Goal: Task Accomplishment & Management: Manage account settings

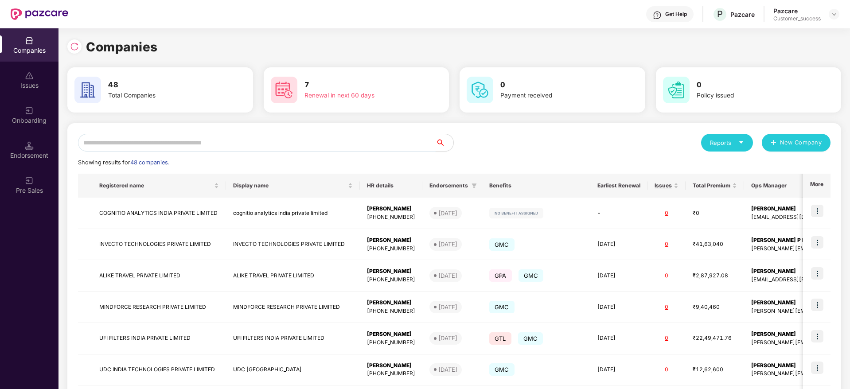
click at [207, 144] on input "text" at bounding box center [257, 143] width 358 height 18
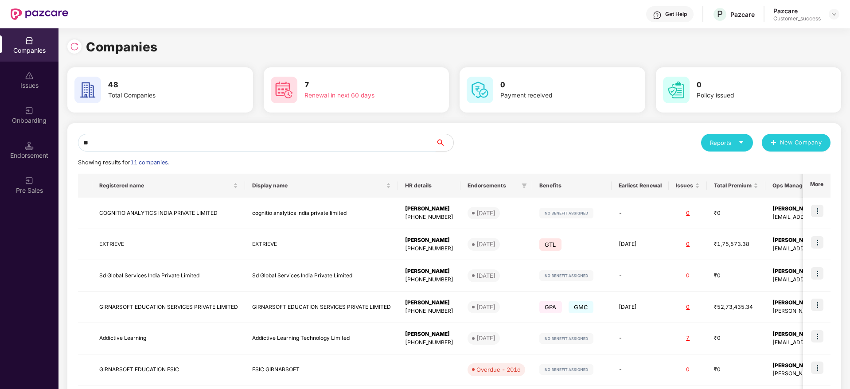
type input "*"
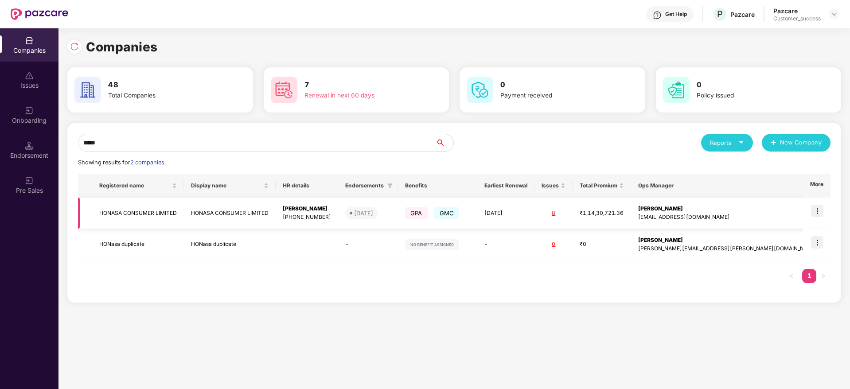
type input "*****"
click at [152, 215] on td "HONASA CONSUMER LIMITED" at bounding box center [138, 213] width 92 height 31
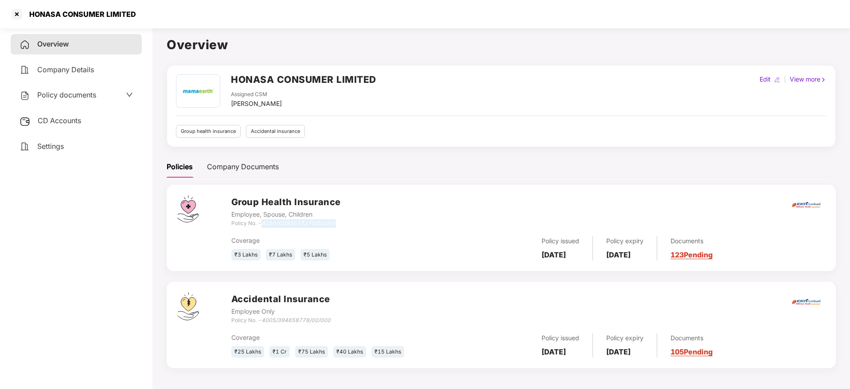
drag, startPoint x: 350, startPoint y: 222, endPoint x: 262, endPoint y: 225, distance: 87.3
click at [262, 225] on div "Group Health Insurance Employee, Spouse, Children Policy No. - 4016/X/293515270…" at bounding box center [528, 211] width 594 height 32
copy icon "4016/X/293515270/02/000"
drag, startPoint x: 342, startPoint y: 322, endPoint x: 263, endPoint y: 320, distance: 79.3
click at [263, 320] on div "Accidental Insurance Employee Only Policy No. - 4005/394658778/00/000" at bounding box center [528, 308] width 594 height 32
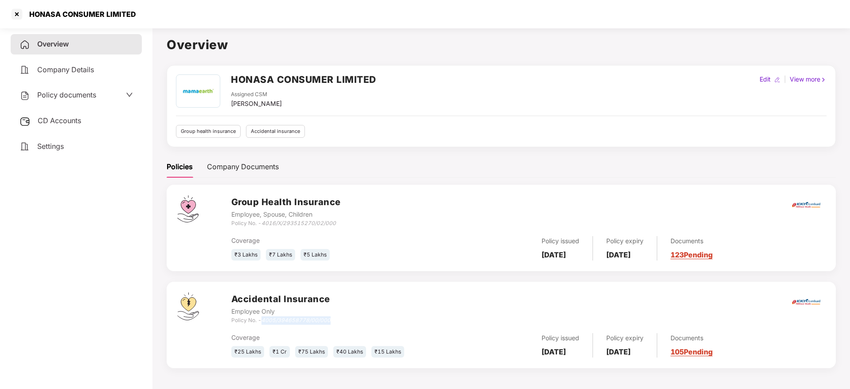
copy icon "4005/394658778/00/000"
click at [19, 15] on div at bounding box center [17, 14] width 14 height 14
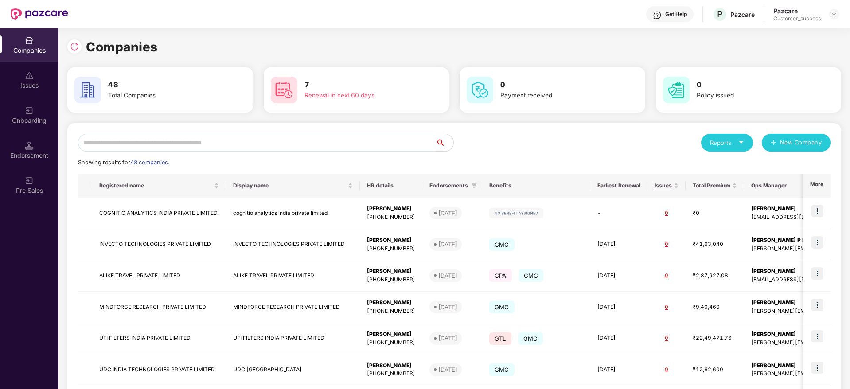
click at [168, 145] on input "text" at bounding box center [257, 143] width 358 height 18
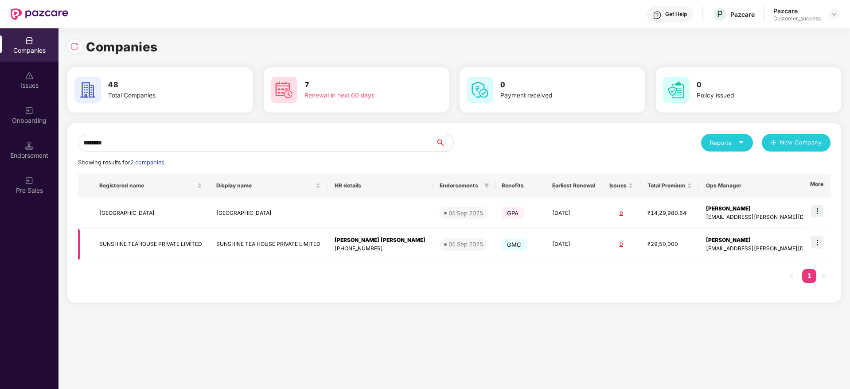
type input "********"
click at [814, 244] on img at bounding box center [817, 242] width 12 height 12
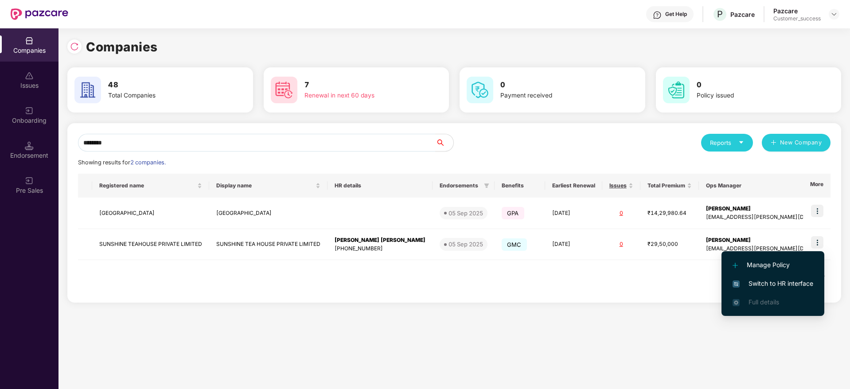
click at [767, 282] on span "Switch to HR interface" at bounding box center [773, 284] width 81 height 10
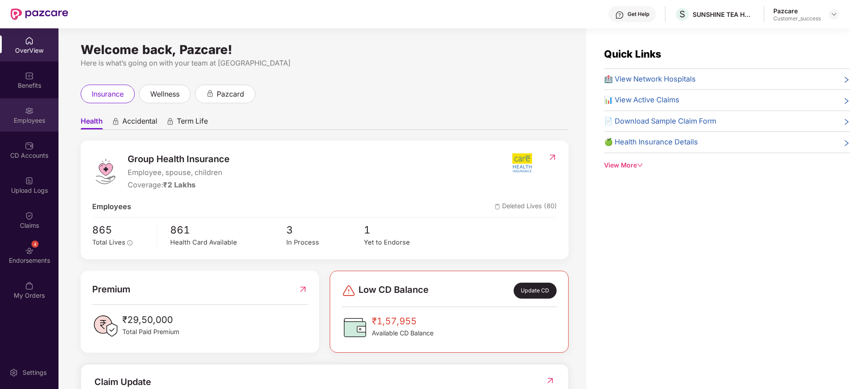
click at [27, 120] on div "Employees" at bounding box center [29, 120] width 58 height 9
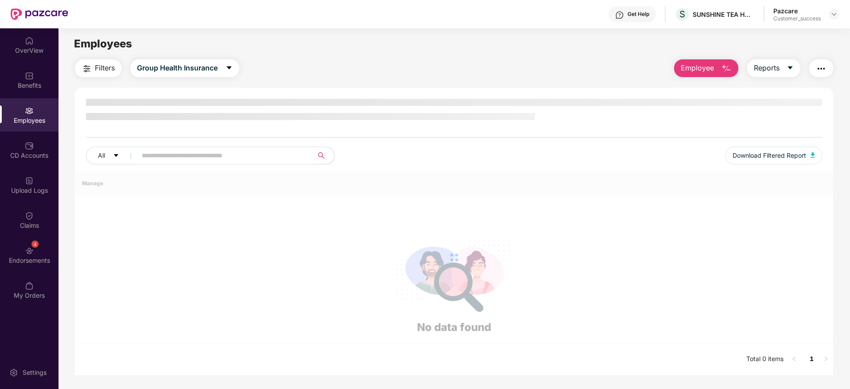
click at [192, 155] on input "text" at bounding box center [221, 155] width 159 height 13
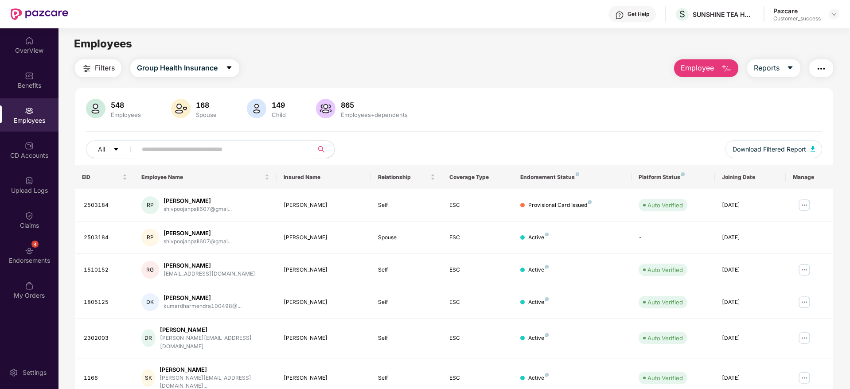
paste input "*******"
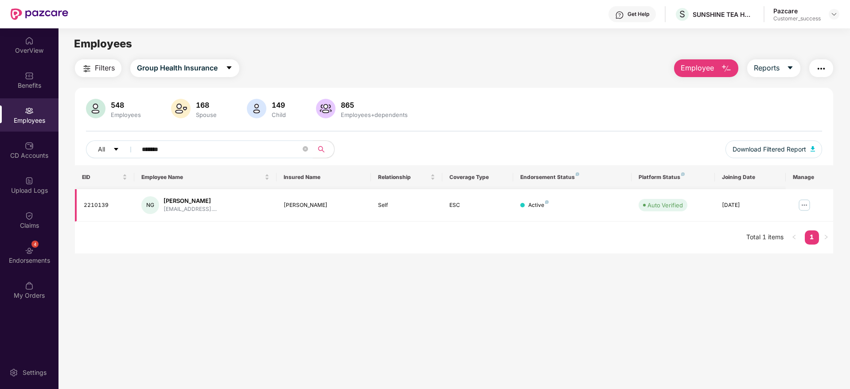
type input "*******"
click at [806, 206] on img at bounding box center [804, 205] width 14 height 14
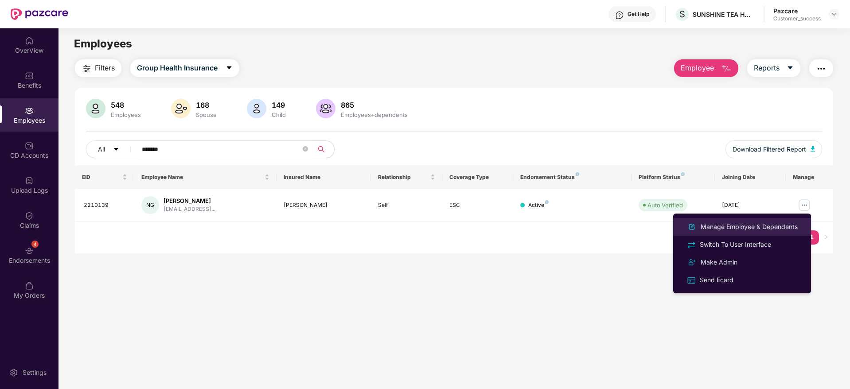
click at [723, 228] on div "Manage Employee & Dependents" at bounding box center [749, 227] width 101 height 10
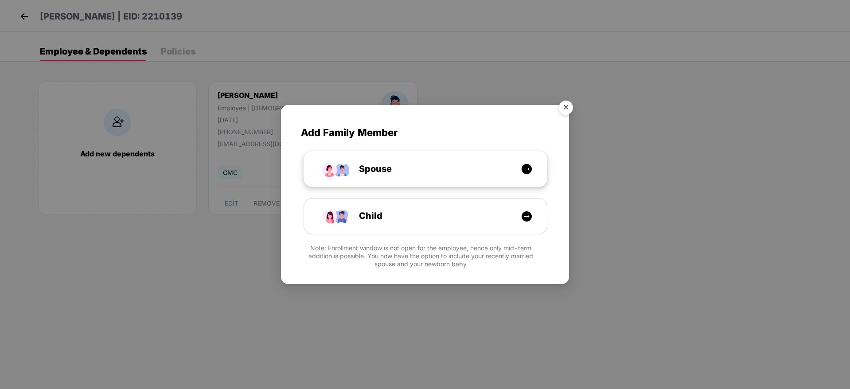
click at [509, 170] on div "Spouse" at bounding box center [430, 169] width 182 height 14
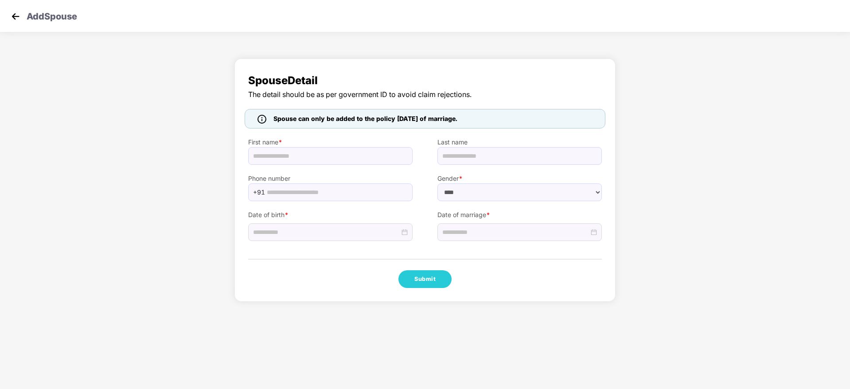
select select "******"
click at [270, 161] on input "text" at bounding box center [330, 156] width 164 height 18
paste input "**********"
type input "**********"
click at [324, 237] on input at bounding box center [326, 232] width 147 height 10
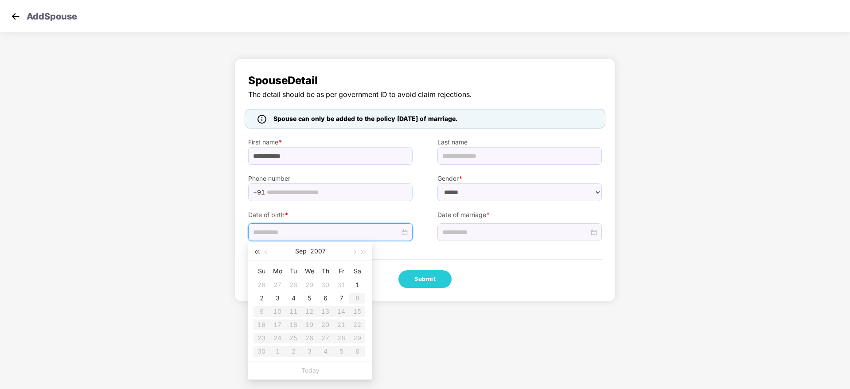
click at [258, 253] on span "button" at bounding box center [256, 252] width 4 height 4
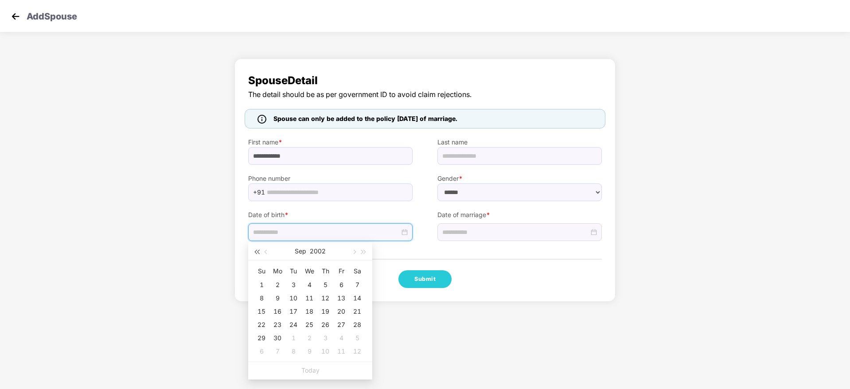
click at [258, 253] on span "button" at bounding box center [256, 252] width 4 height 4
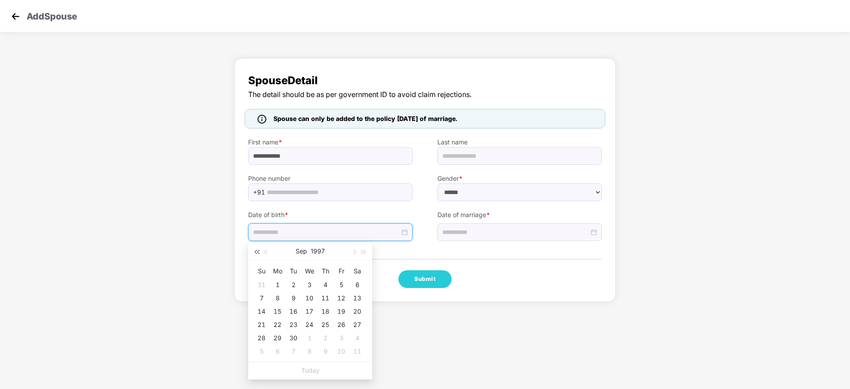
click at [258, 253] on span "button" at bounding box center [256, 252] width 4 height 4
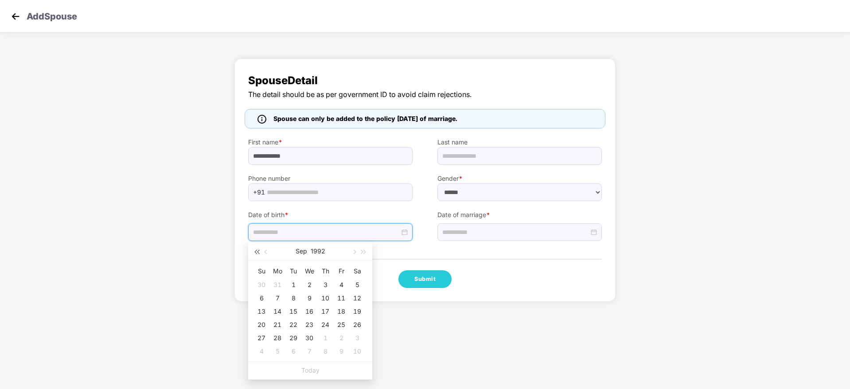
click at [258, 253] on span "button" at bounding box center [256, 252] width 4 height 4
type input "**********"
click at [261, 296] on div "8" at bounding box center [261, 298] width 11 height 11
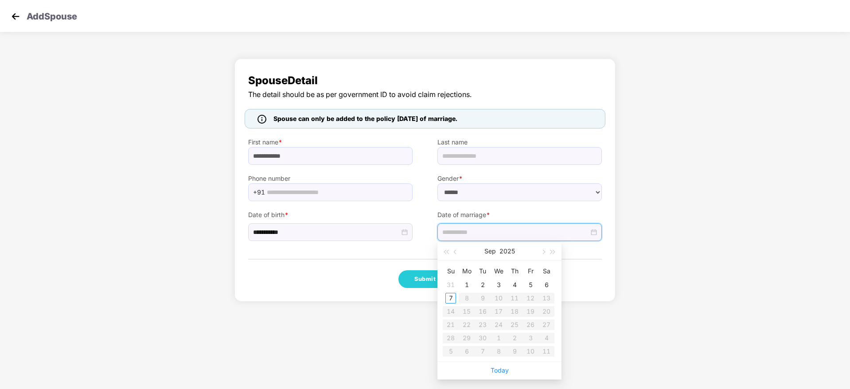
click at [481, 231] on input at bounding box center [515, 232] width 147 height 10
type input "**********"
click at [456, 254] on span "button" at bounding box center [456, 252] width 4 height 4
type input "**********"
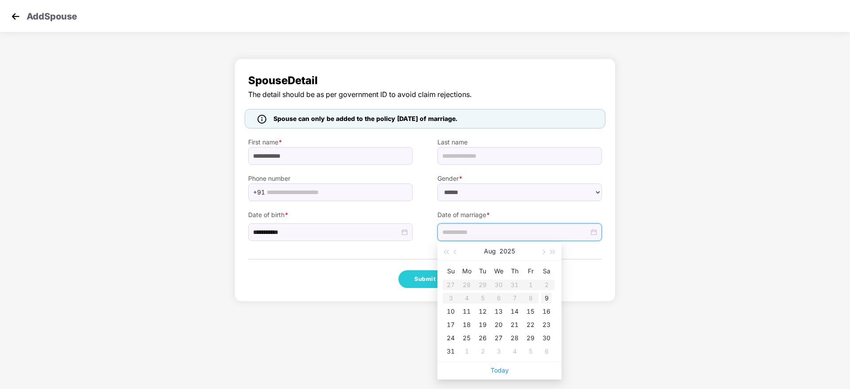
type input "**********"
click at [550, 301] on div "9" at bounding box center [546, 298] width 11 height 11
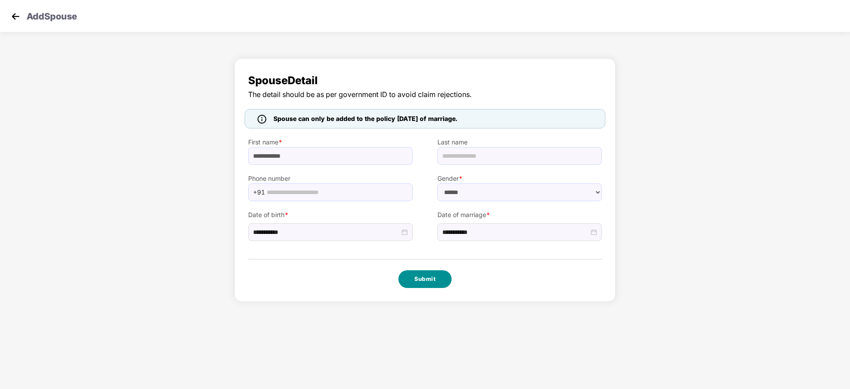
click at [429, 276] on button "Submit" at bounding box center [424, 279] width 53 height 18
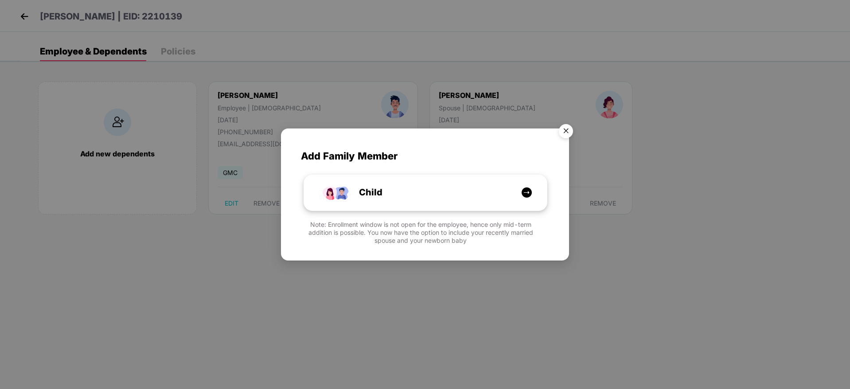
click at [457, 196] on div "Child" at bounding box center [430, 193] width 182 height 14
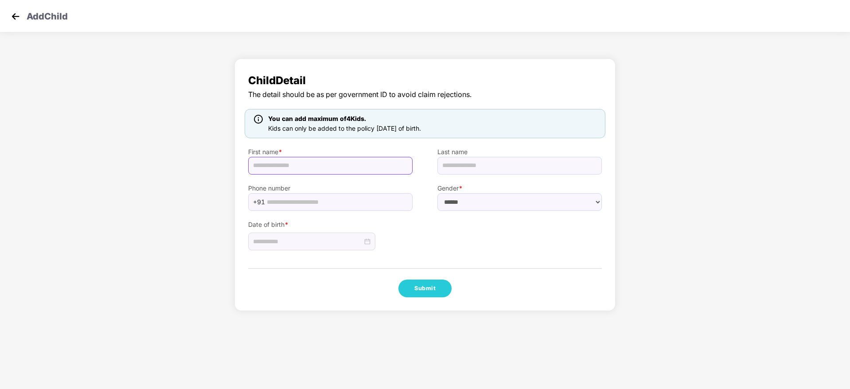
click at [290, 167] on input "text" at bounding box center [330, 166] width 164 height 18
paste input "**********"
type input "**********"
click at [457, 198] on select "****** **** ******" at bounding box center [519, 202] width 164 height 18
select select "******"
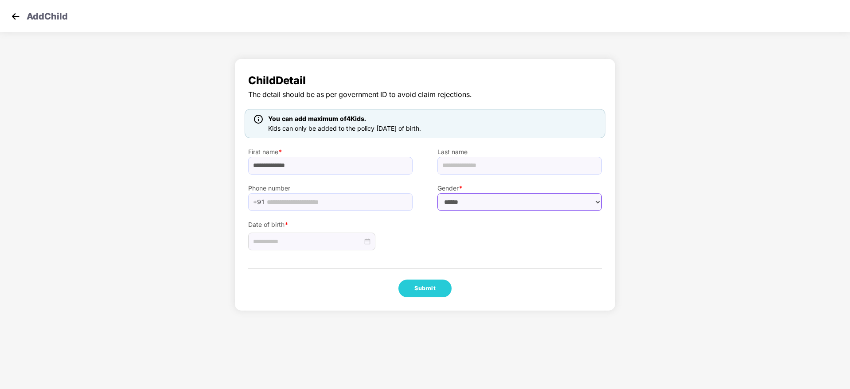
click at [437, 193] on select "****** **** ******" at bounding box center [519, 202] width 164 height 18
click at [317, 238] on input at bounding box center [307, 242] width 109 height 10
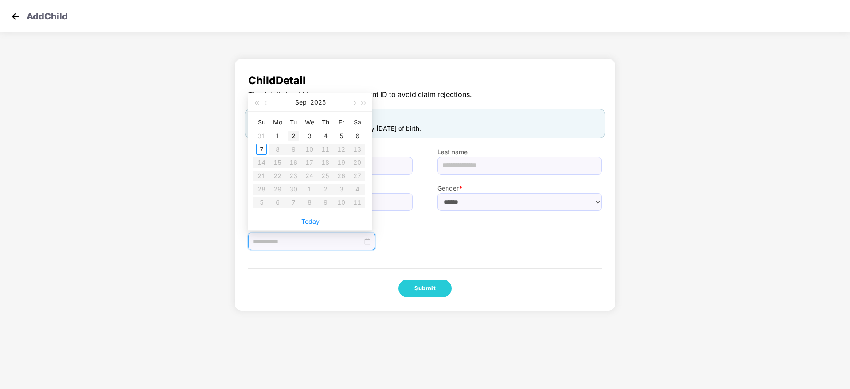
type input "**********"
click at [268, 104] on button "button" at bounding box center [266, 103] width 10 height 18
type input "**********"
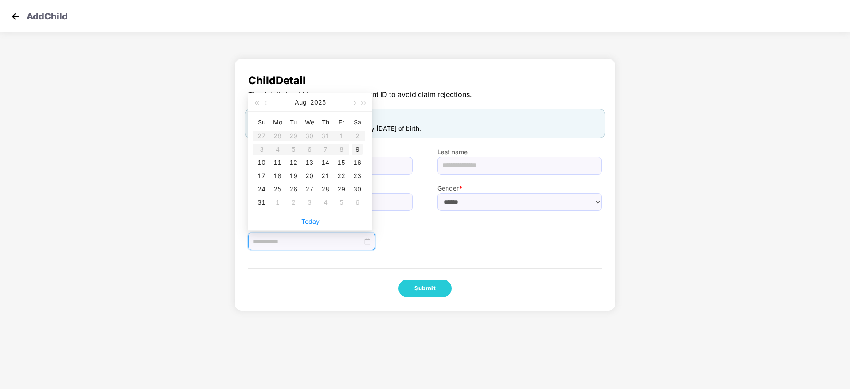
click at [357, 151] on div "9" at bounding box center [357, 149] width 11 height 11
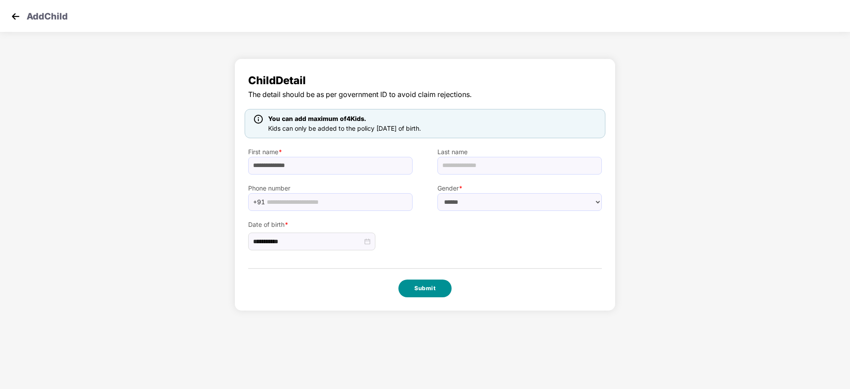
click at [425, 283] on button "Submit" at bounding box center [424, 289] width 53 height 18
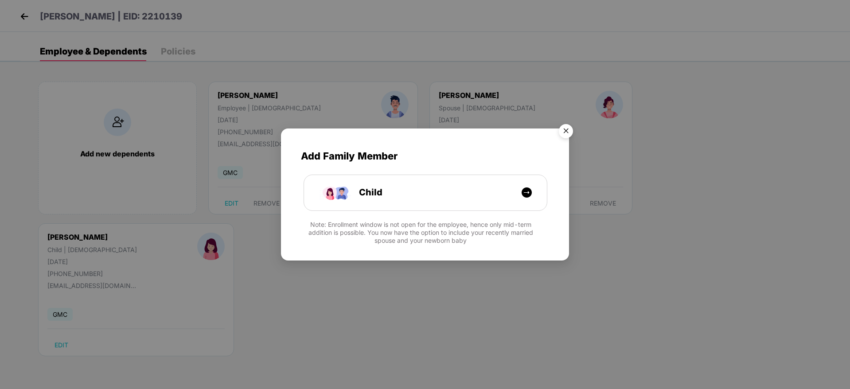
click at [567, 132] on img "Close" at bounding box center [566, 132] width 25 height 25
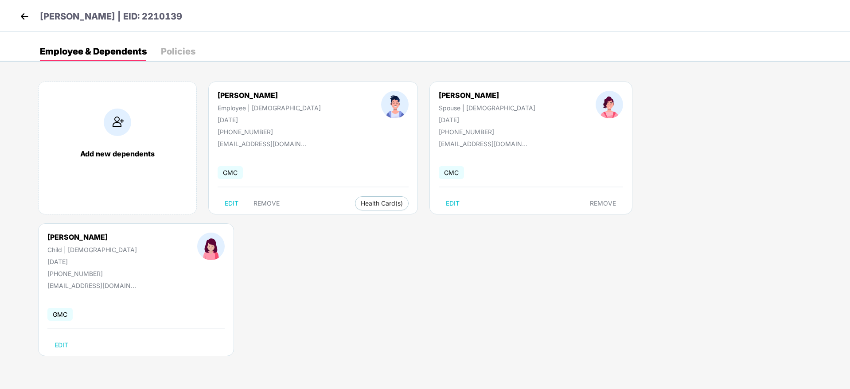
click at [23, 12] on img at bounding box center [24, 16] width 13 height 13
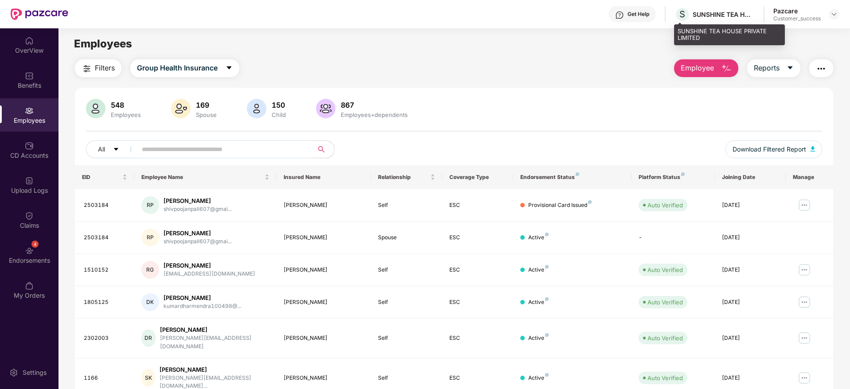
click at [704, 17] on div "SUNSHINE TEA HOUSE PRIVATE LIMITED" at bounding box center [724, 14] width 62 height 8
drag, startPoint x: 706, startPoint y: 16, endPoint x: 703, endPoint y: 4, distance: 12.2
click at [703, 4] on div "Get Help S SUNSHINE TEA HOUSE PRIVATE LIMITED Pazcare Customer_success" at bounding box center [453, 14] width 771 height 28
click at [702, 11] on div "SUNSHINE TEA HOUSE PRIVATE LIMITED" at bounding box center [724, 14] width 62 height 8
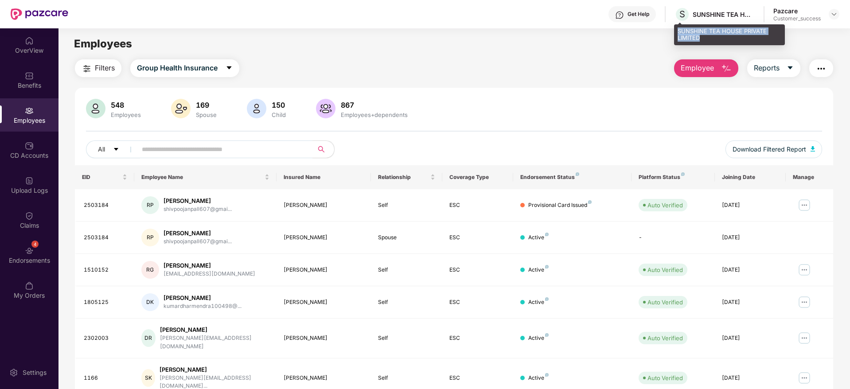
drag, startPoint x: 710, startPoint y: 36, endPoint x: 679, endPoint y: 32, distance: 30.8
click at [679, 32] on div "SUNSHINE TEA HOUSE PRIVATE LIMITED" at bounding box center [729, 34] width 111 height 21
copy div "SUNSHINE TEA HOUSE PRIVATE LIMITED"
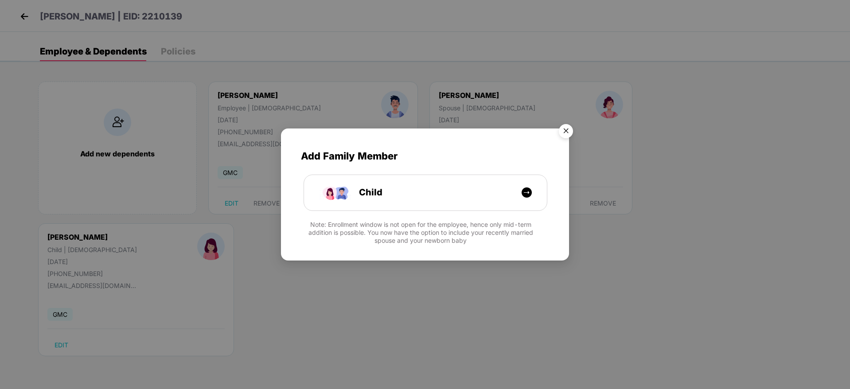
click at [568, 132] on img "Close" at bounding box center [566, 132] width 25 height 25
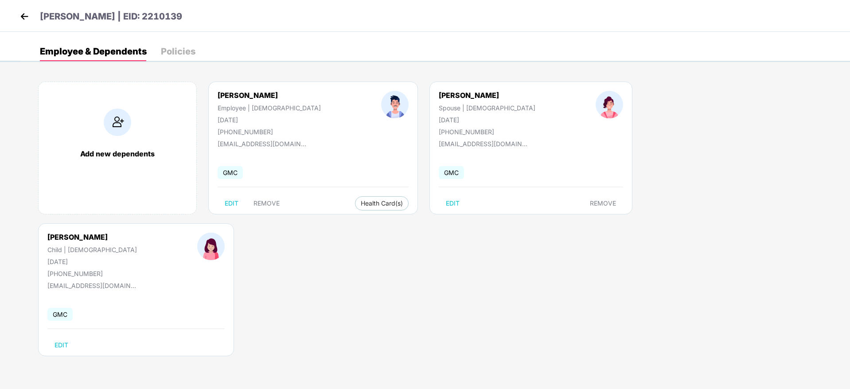
click at [20, 21] on img at bounding box center [24, 16] width 13 height 13
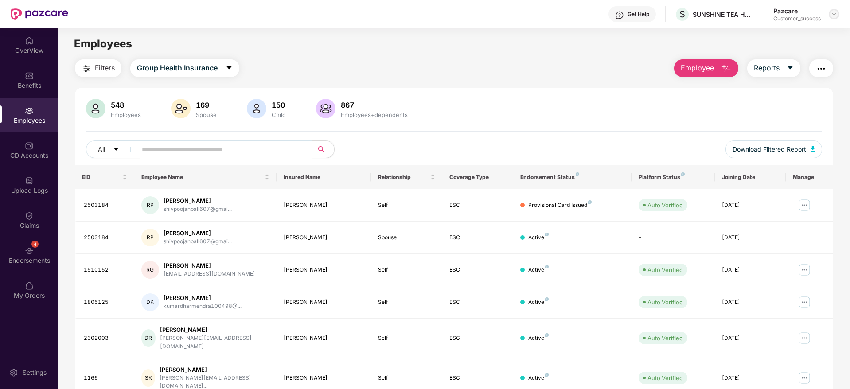
click at [835, 14] on img at bounding box center [833, 14] width 7 height 7
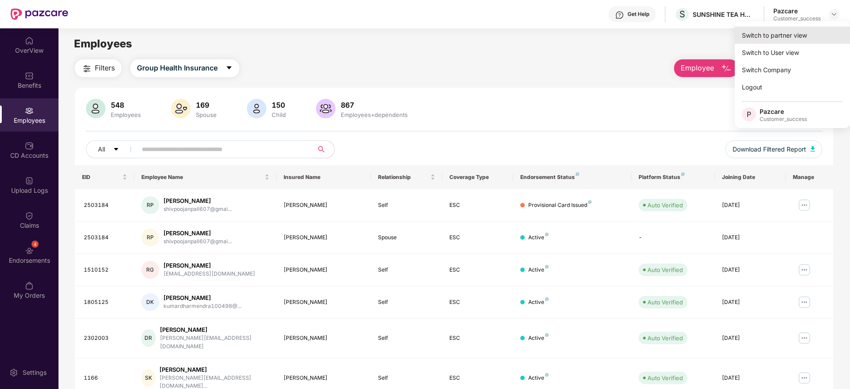
click at [785, 37] on div "Switch to partner view" at bounding box center [792, 35] width 115 height 17
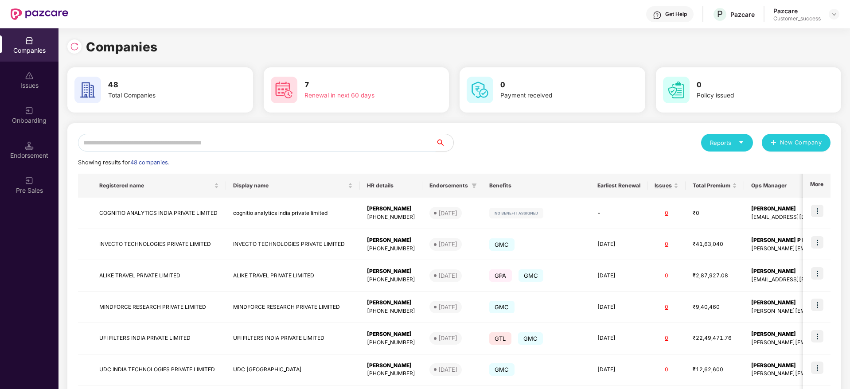
click at [288, 136] on input "text" at bounding box center [257, 143] width 358 height 18
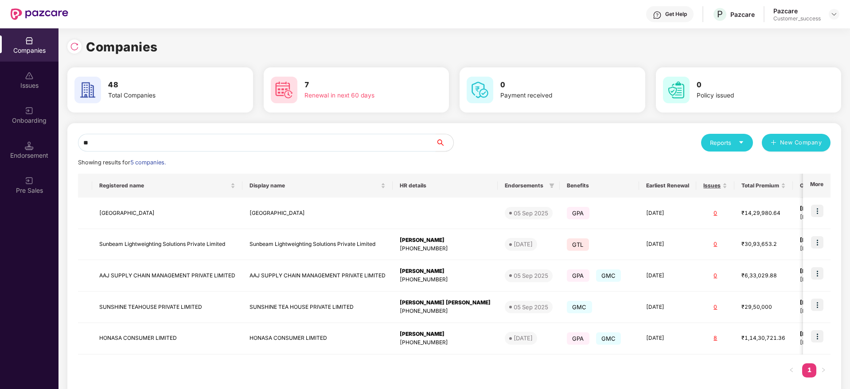
type input "*"
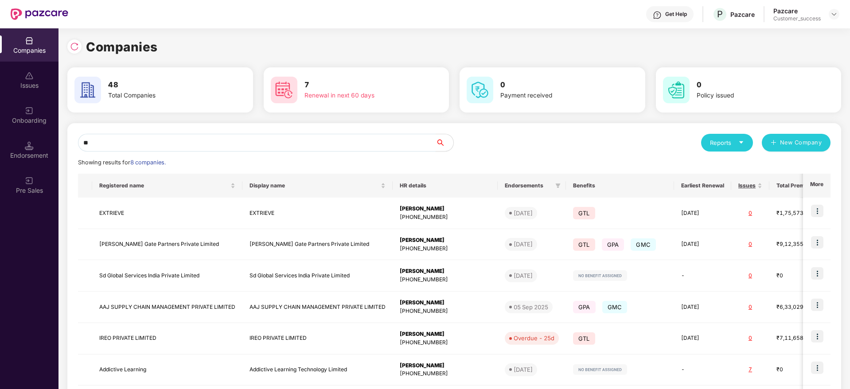
type input "*"
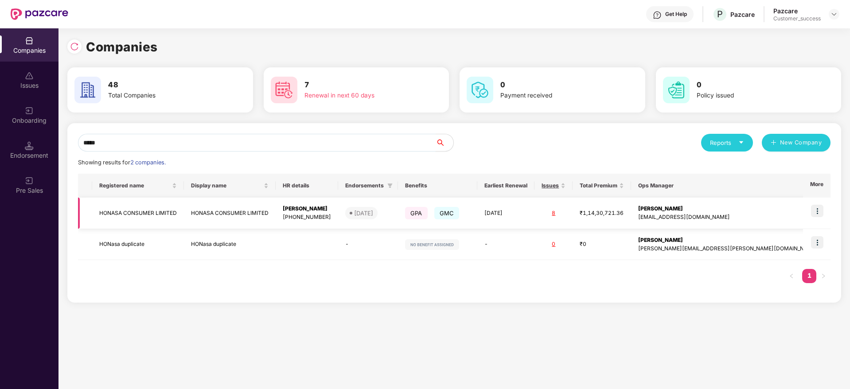
type input "*****"
click at [159, 218] on td "HONASA CONSUMER LIMITED" at bounding box center [138, 213] width 92 height 31
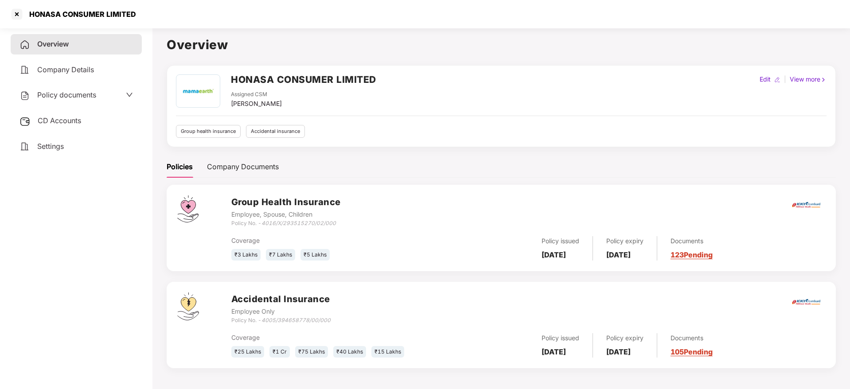
drag, startPoint x: 344, startPoint y: 222, endPoint x: 470, endPoint y: 331, distance: 166.2
click at [470, 331] on div "Group Health Insurance Employee, Spouse, Children Policy No. - 4016/X/293515270…" at bounding box center [501, 276] width 669 height 183
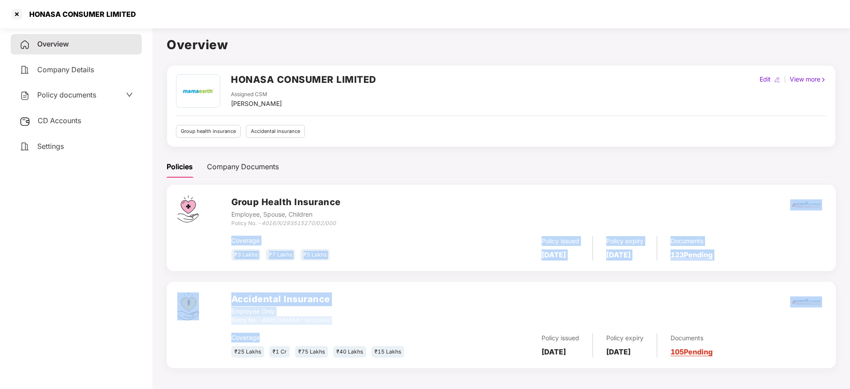
click at [367, 251] on div "₹3 Lakhs ₹7 Lakhs ₹5 Lakhs" at bounding box center [330, 255] width 198 height 12
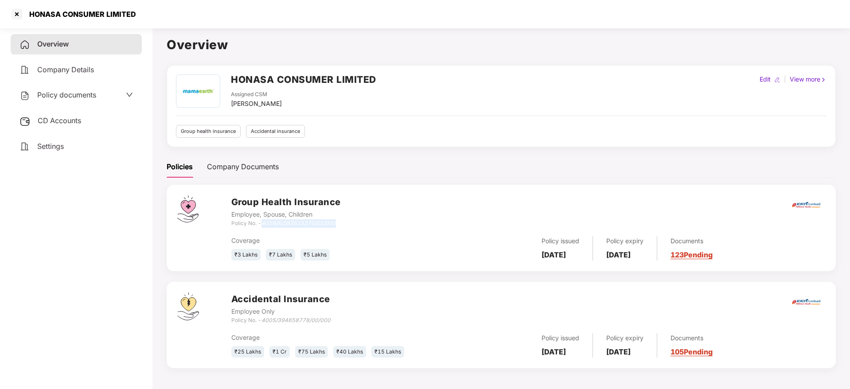
drag, startPoint x: 346, startPoint y: 224, endPoint x: 264, endPoint y: 225, distance: 82.4
click at [264, 225] on div "Group Health Insurance Employee, Spouse, Children Policy No. - 4016/X/293515270…" at bounding box center [528, 211] width 594 height 32
copy icon "4016/X/293515270/02/000"
click at [17, 16] on div at bounding box center [17, 14] width 14 height 14
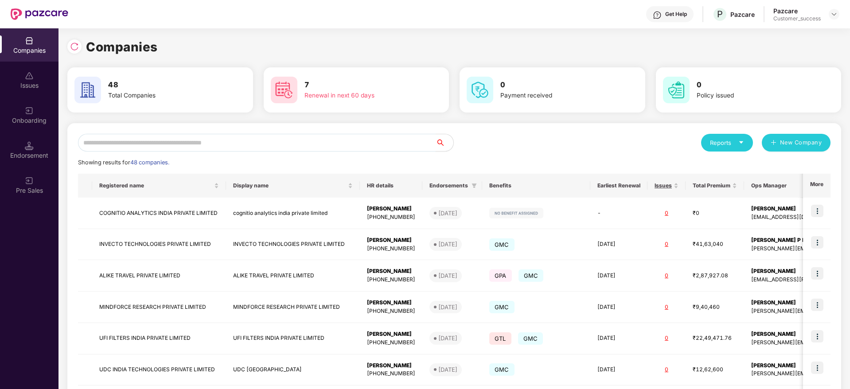
click at [164, 144] on input "text" at bounding box center [257, 143] width 358 height 18
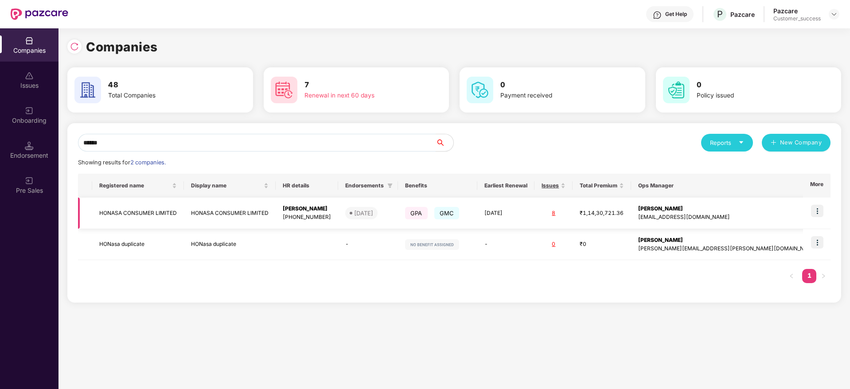
type input "******"
click at [817, 207] on img at bounding box center [817, 211] width 12 height 12
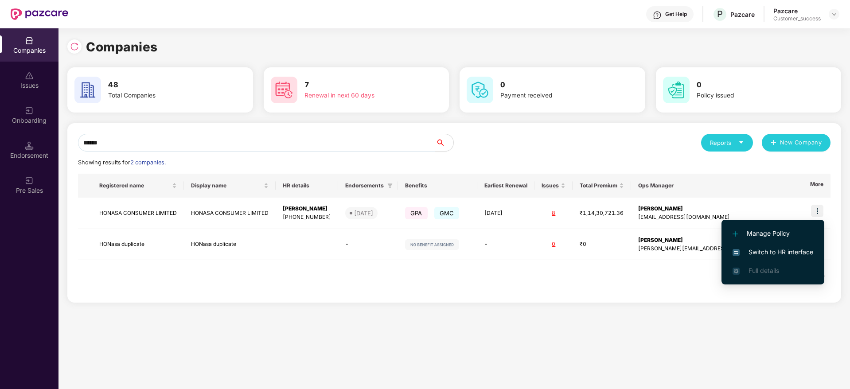
click at [783, 257] on li "Switch to HR interface" at bounding box center [772, 252] width 103 height 19
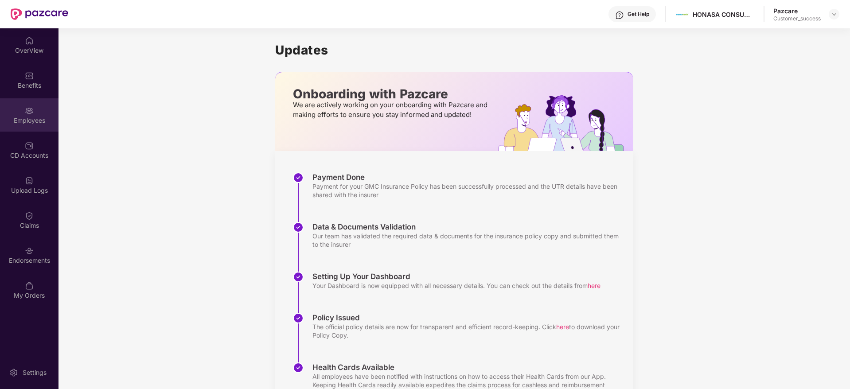
click at [26, 119] on div "Employees" at bounding box center [29, 120] width 58 height 9
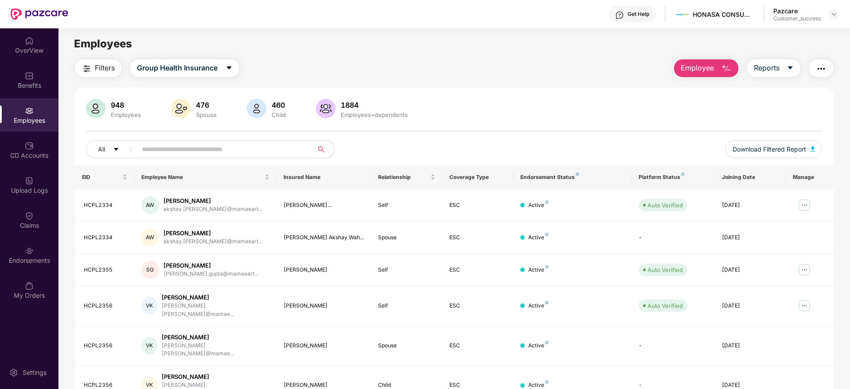
click at [101, 66] on span "Filters" at bounding box center [105, 67] width 20 height 11
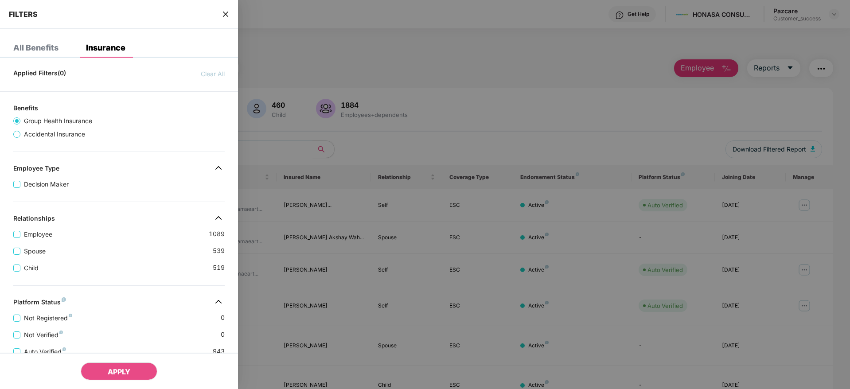
click at [115, 294] on div "Applied Filters(0) Clear All Benefits Group Health Insurance Accidental Insuran…" at bounding box center [119, 320] width 238 height 510
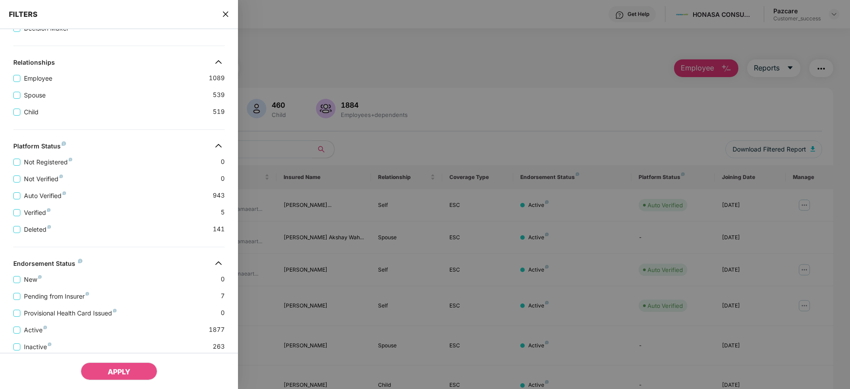
scroll to position [185, 0]
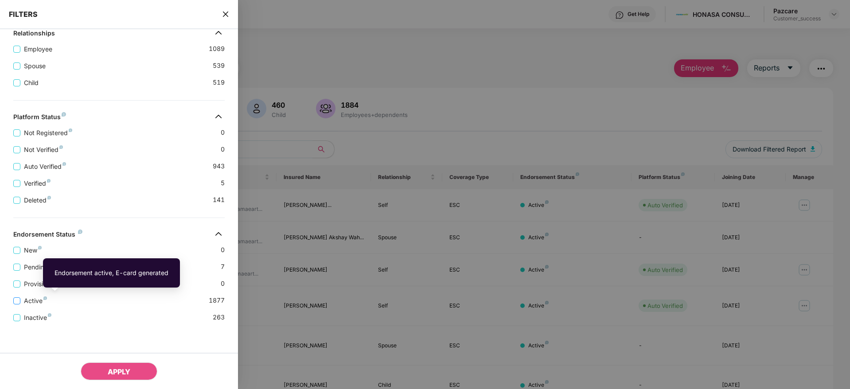
click at [45, 300] on span "Active" at bounding box center [35, 301] width 30 height 10
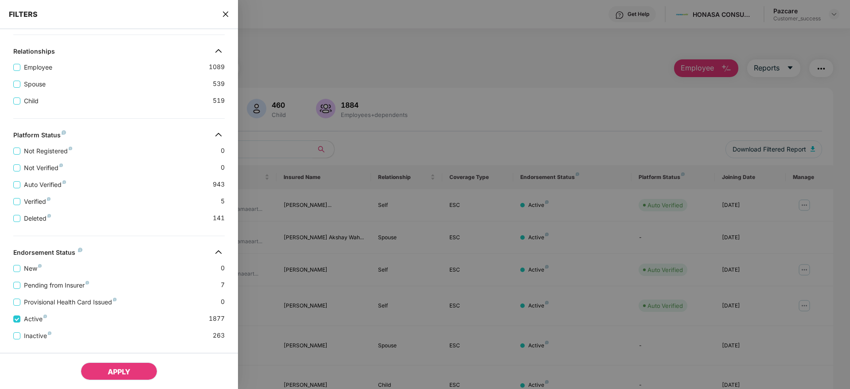
click at [129, 371] on span "APPLY" at bounding box center [119, 371] width 23 height 9
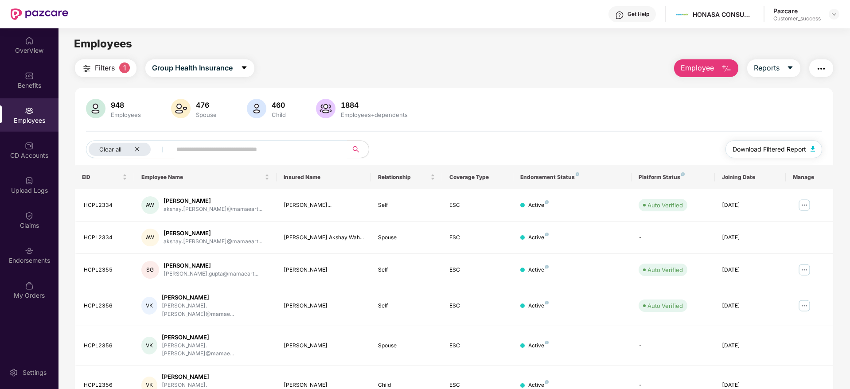
click at [760, 152] on span "Download Filtered Report" at bounding box center [770, 149] width 74 height 10
click at [224, 73] on span "Group Health Insurance" at bounding box center [192, 67] width 81 height 11
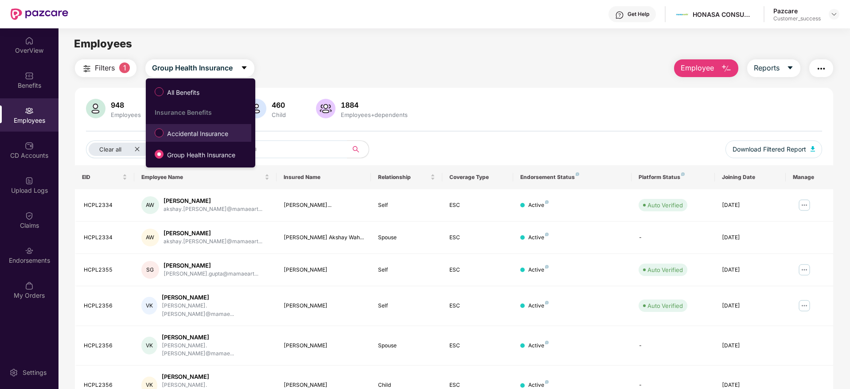
click at [196, 136] on span "Accidental Insurance" at bounding box center [198, 134] width 68 height 10
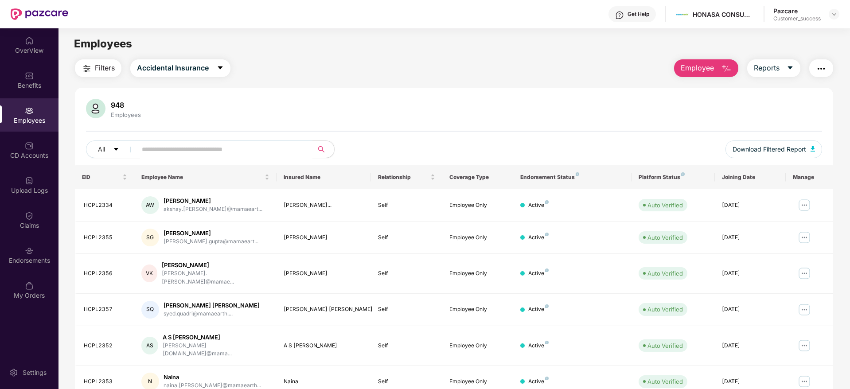
click at [94, 67] on button "Filters" at bounding box center [98, 68] width 47 height 18
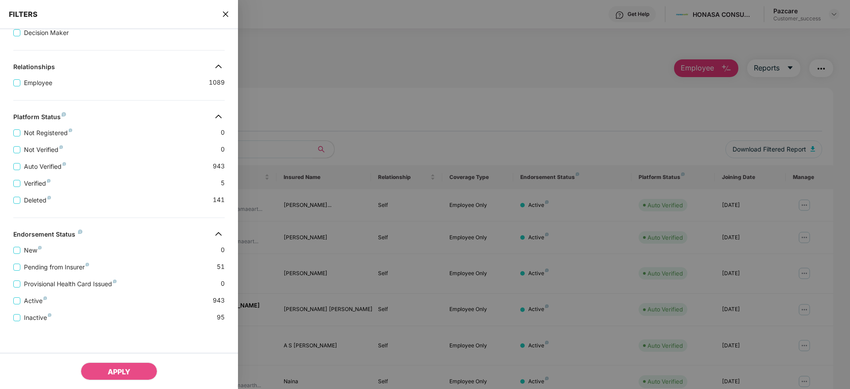
scroll to position [152, 0]
click at [128, 256] on div "Pending from Insurer 51" at bounding box center [118, 263] width 211 height 17
click at [31, 302] on span "Active" at bounding box center [35, 301] width 30 height 10
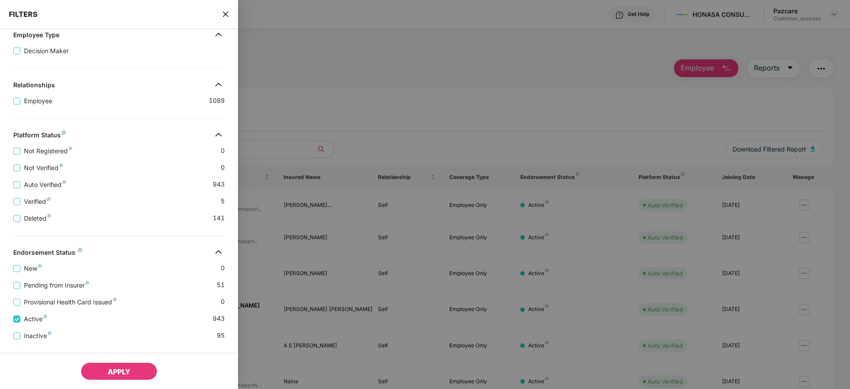
click at [117, 363] on button "APPLY" at bounding box center [119, 372] width 77 height 18
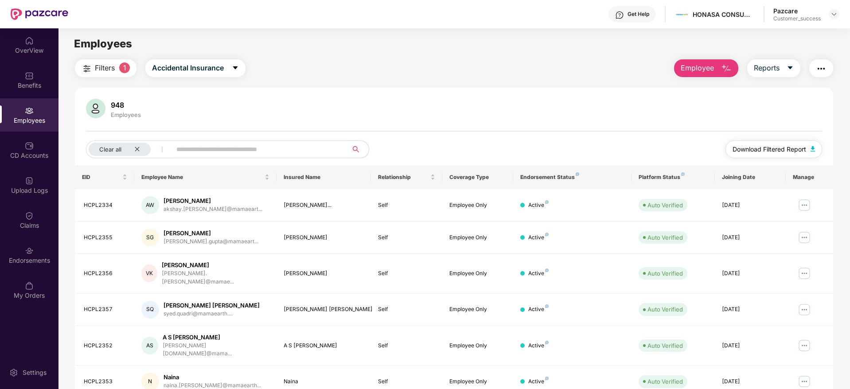
click at [753, 150] on span "Download Filtered Report" at bounding box center [770, 149] width 74 height 10
click at [35, 81] on div "Benefits" at bounding box center [29, 85] width 58 height 9
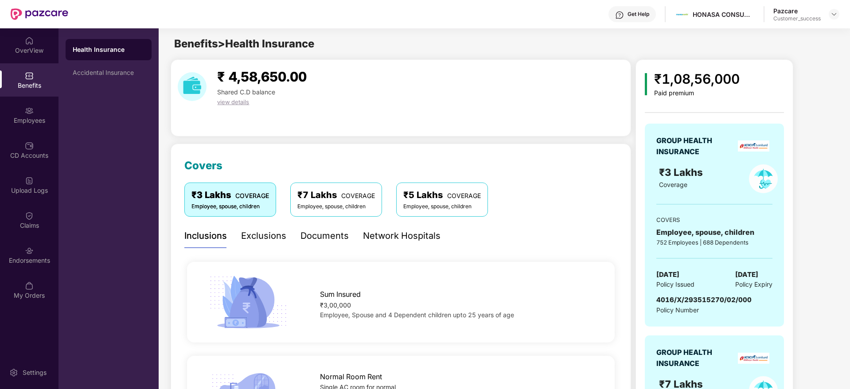
click at [117, 76] on div "Accidental Insurance" at bounding box center [109, 72] width 72 height 7
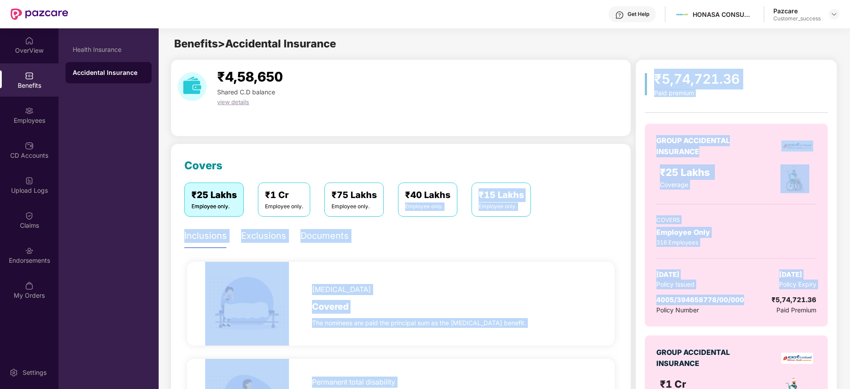
drag, startPoint x: 746, startPoint y: 300, endPoint x: 247, endPoint y: 115, distance: 532.3
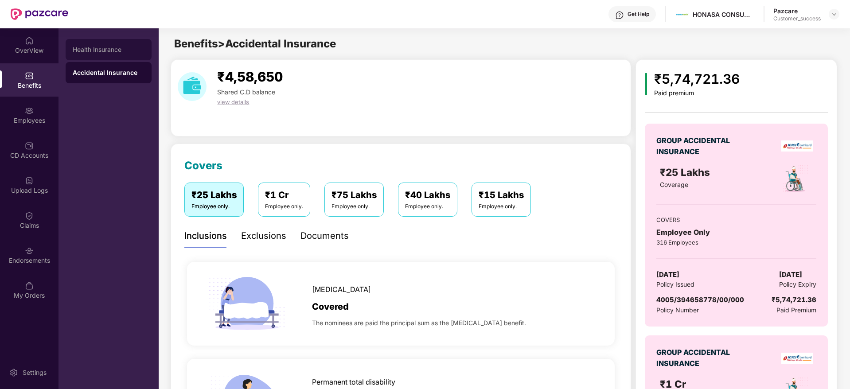
click at [116, 49] on div "Health Insurance" at bounding box center [109, 49] width 72 height 7
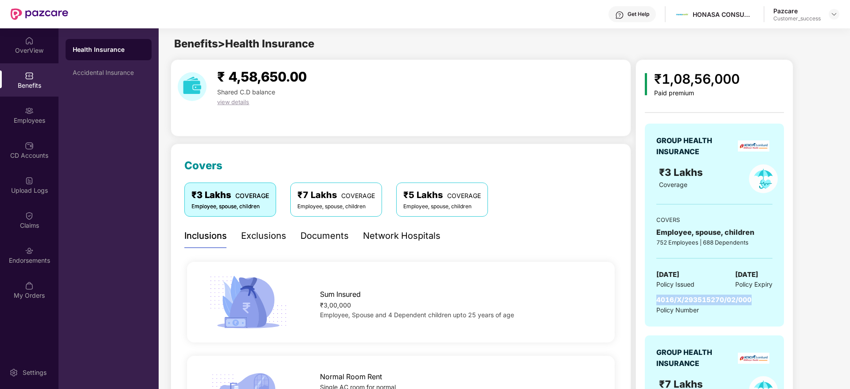
drag, startPoint x: 752, startPoint y: 303, endPoint x: 657, endPoint y: 298, distance: 95.4
click at [657, 298] on div "4016/X/293515270/02/000 Policy Number" at bounding box center [714, 305] width 116 height 20
copy span "4016/X/293515270/02/000"
click at [125, 73] on div "Accidental Insurance" at bounding box center [109, 72] width 72 height 7
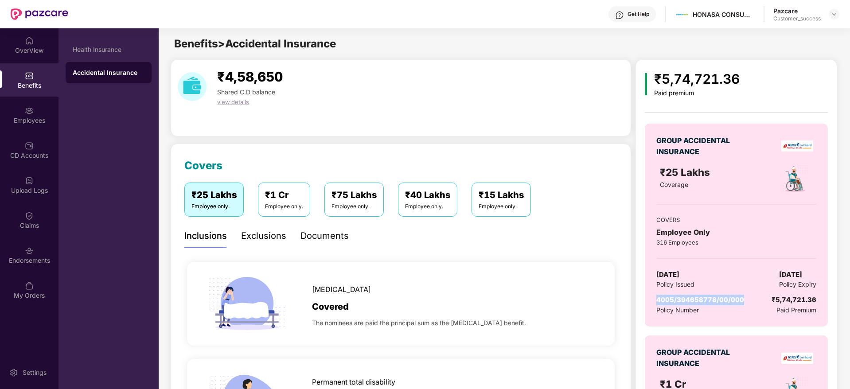
drag, startPoint x: 743, startPoint y: 302, endPoint x: 654, endPoint y: 300, distance: 89.1
click at [654, 300] on div "GROUP ACCIDENTAL INSURANCE ₹25 Lakhs Coverage COVERS Employee Only 316 Employee…" at bounding box center [736, 225] width 183 height 203
copy span "4005/394658778/00/000"
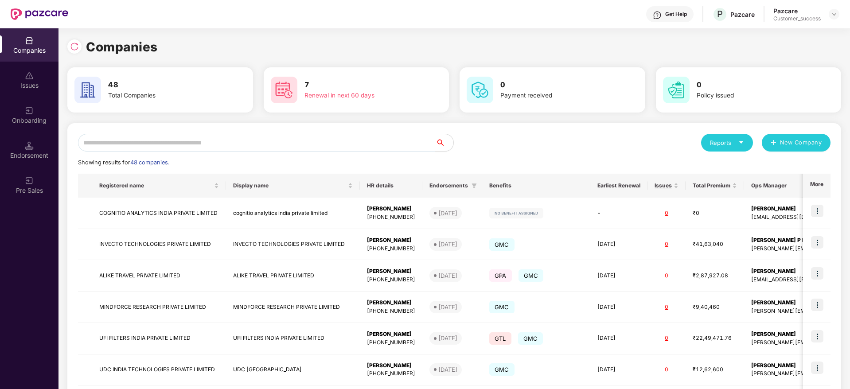
scroll to position [0, 1]
click at [263, 146] on input "text" at bounding box center [257, 143] width 358 height 18
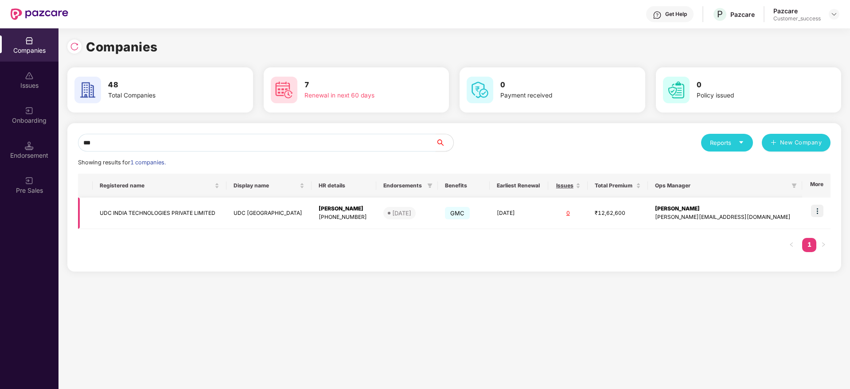
type input "***"
click at [817, 215] on img at bounding box center [817, 211] width 12 height 12
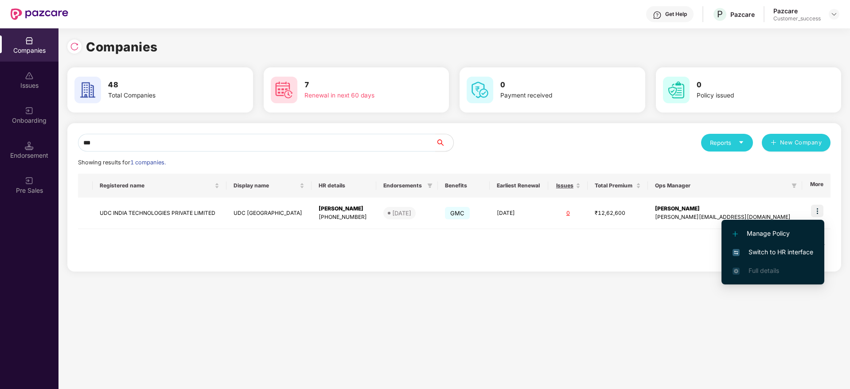
click at [772, 252] on span "Switch to HR interface" at bounding box center [773, 252] width 81 height 10
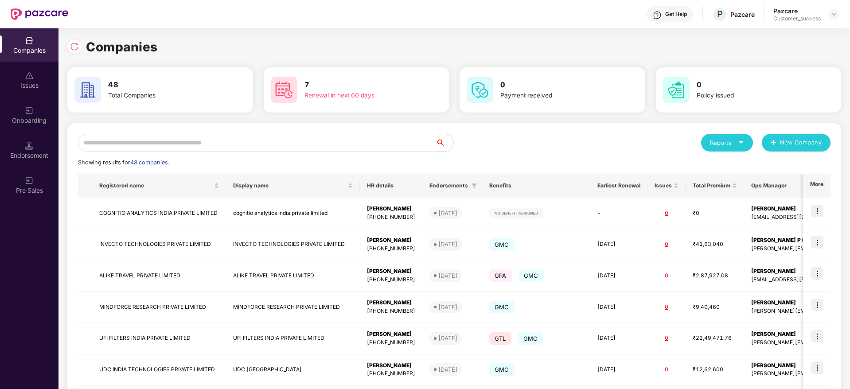
click at [172, 139] on input "text" at bounding box center [257, 143] width 358 height 18
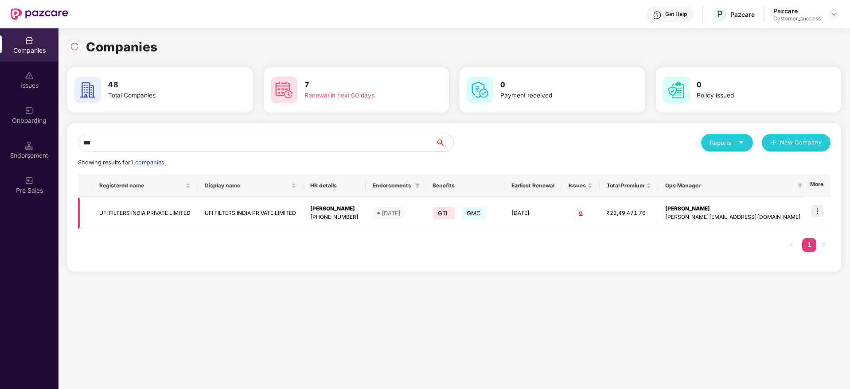
type input "***"
click at [820, 209] on img at bounding box center [817, 211] width 12 height 12
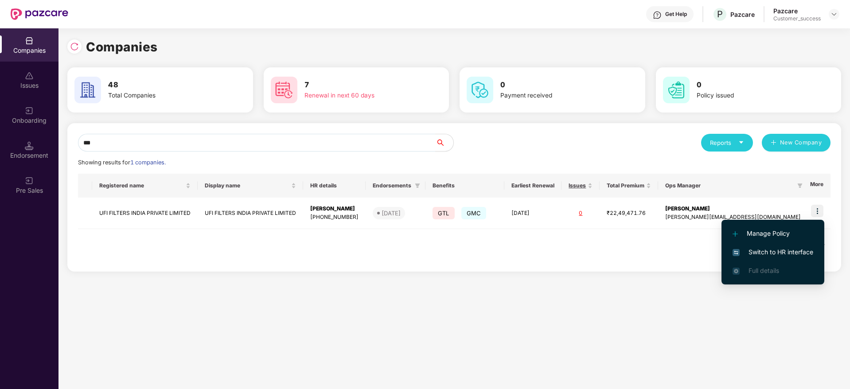
click at [770, 250] on span "Switch to HR interface" at bounding box center [773, 252] width 81 height 10
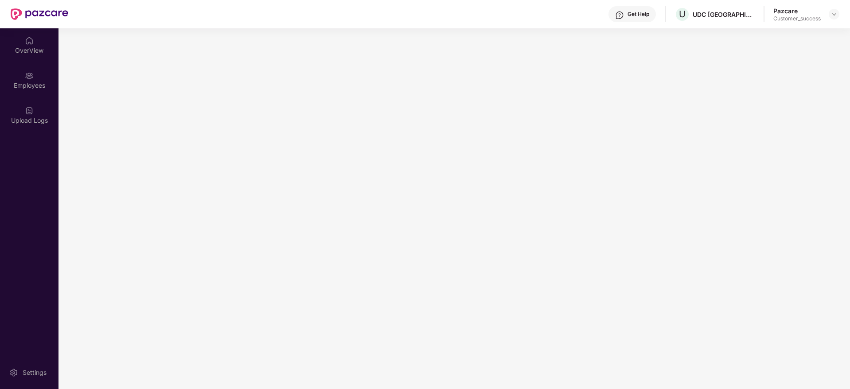
scroll to position [0, 0]
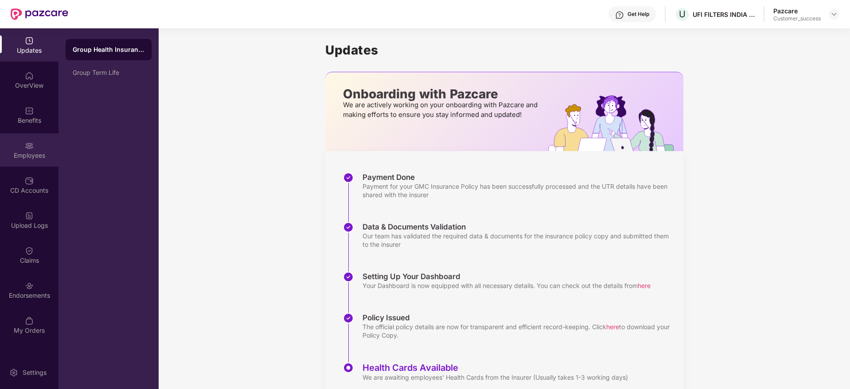
click at [40, 144] on div "Employees" at bounding box center [29, 149] width 58 height 33
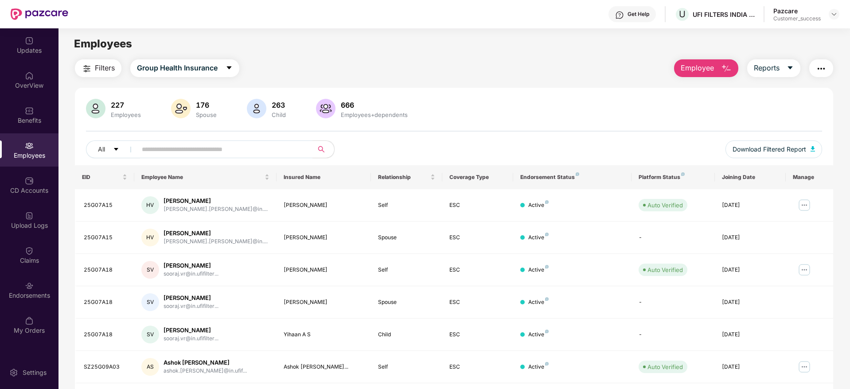
click at [697, 63] on span "Employee" at bounding box center [697, 67] width 33 height 11
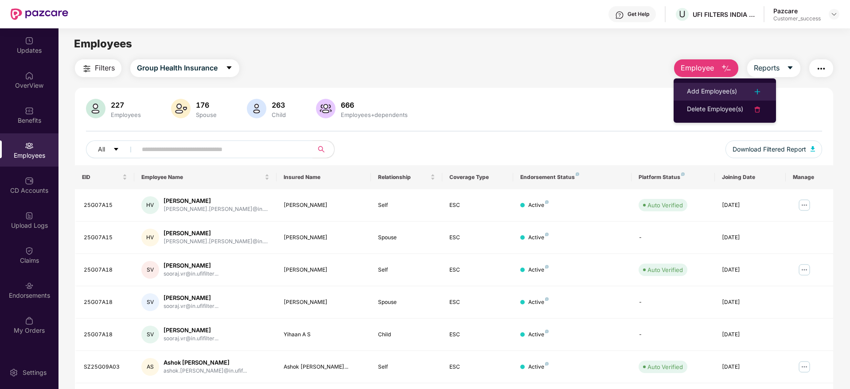
click at [707, 89] on div "Add Employee(s)" at bounding box center [712, 91] width 50 height 11
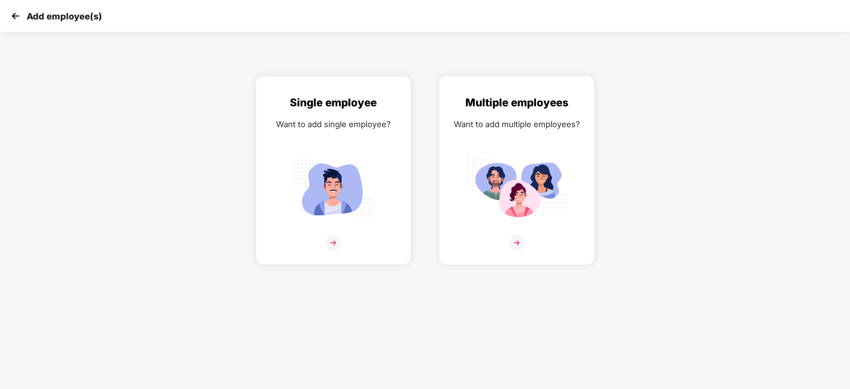
click at [515, 241] on img at bounding box center [517, 243] width 16 height 16
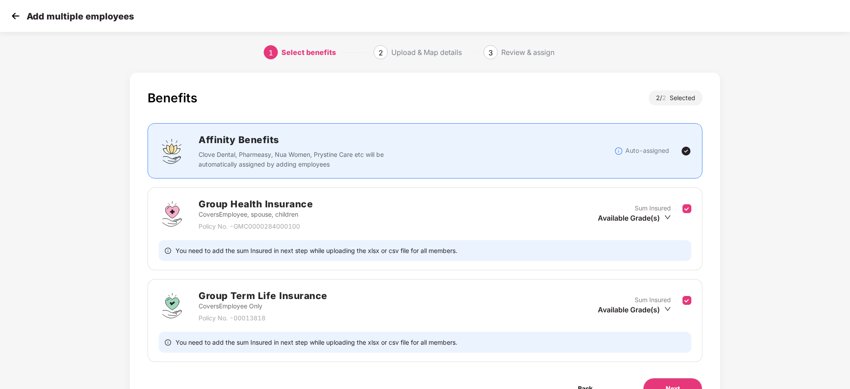
click at [735, 235] on div "Benefits 2 / 2 Selected Affinity Benefits Clove Dental, Pharmeasy, Nua Women, P…" at bounding box center [425, 253] width 708 height 371
click at [767, 267] on div "Benefits 2 / 2 Selected Affinity Benefits Clove Dental, Pharmeasy, Nua Women, P…" at bounding box center [425, 253] width 708 height 371
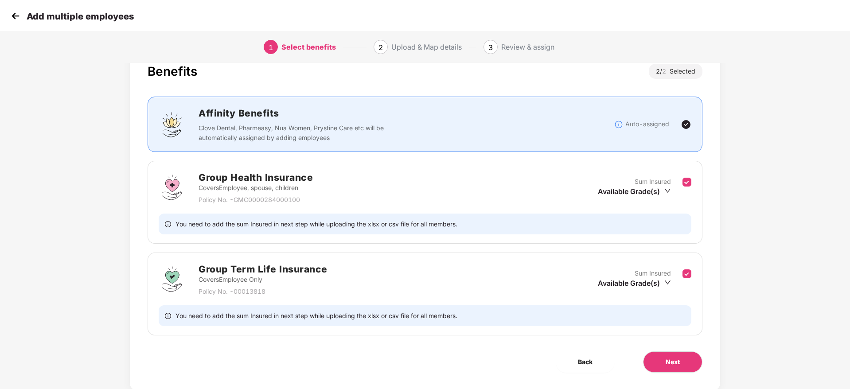
scroll to position [50, 0]
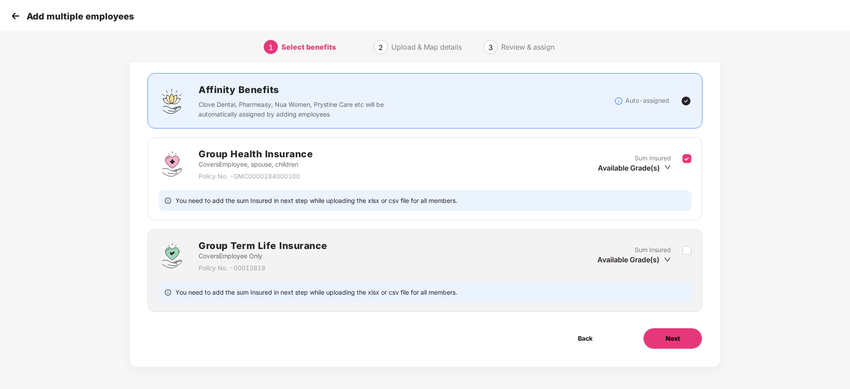
click at [674, 335] on span "Next" at bounding box center [673, 339] width 14 height 10
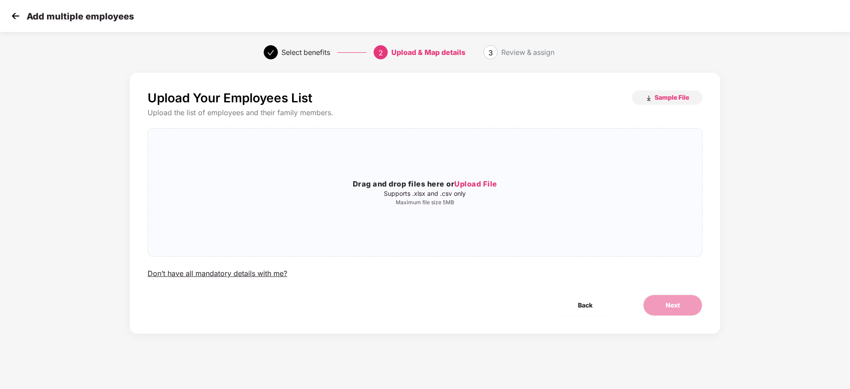
scroll to position [0, 0]
click at [664, 96] on span "Sample File" at bounding box center [672, 97] width 35 height 8
click at [475, 180] on span "Upload File" at bounding box center [475, 183] width 43 height 9
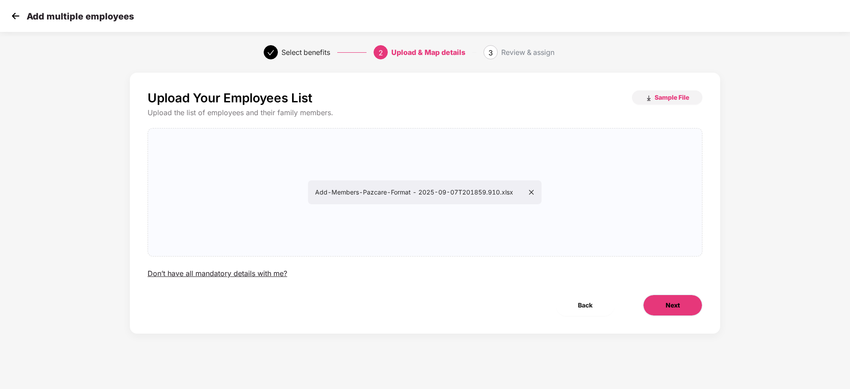
click at [659, 298] on button "Next" at bounding box center [672, 305] width 59 height 21
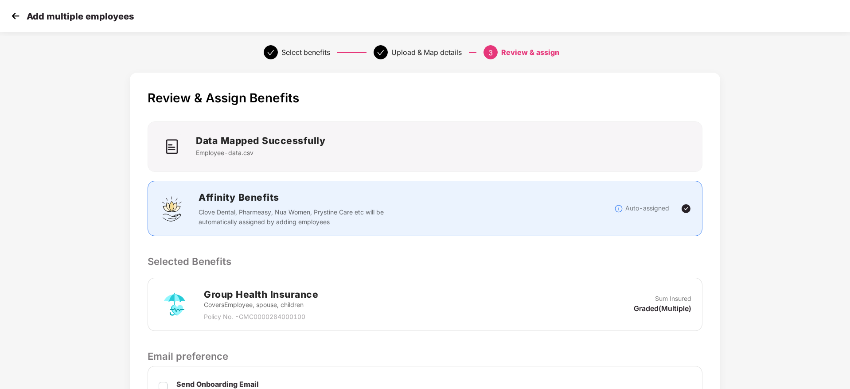
click at [554, 270] on div "Review & Assign Benefits Data Mapped Successfully Employee-data.csv Affinity Be…" at bounding box center [425, 315] width 590 height 485
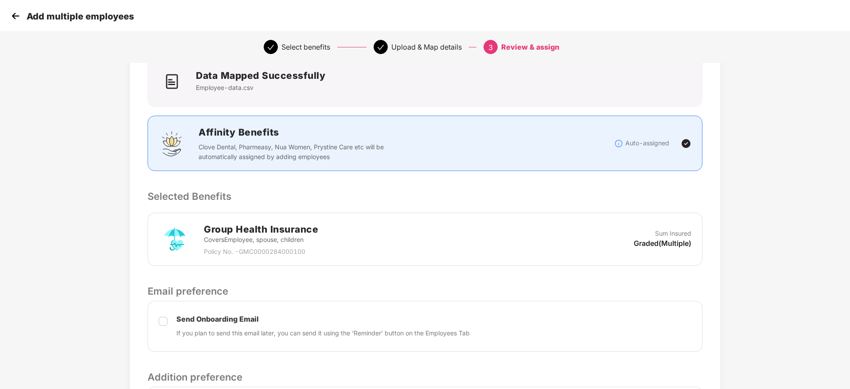
scroll to position [160, 0]
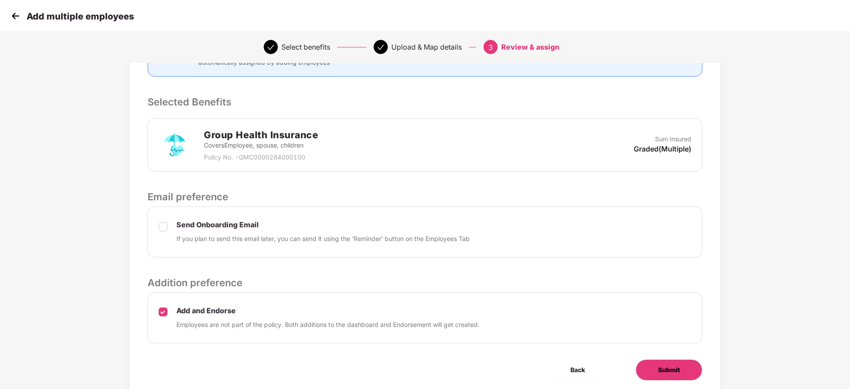
click at [671, 368] on span "Submit" at bounding box center [669, 370] width 22 height 10
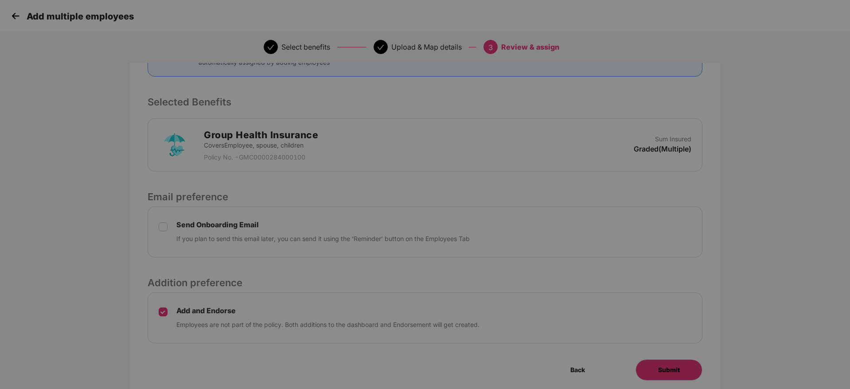
scroll to position [0, 0]
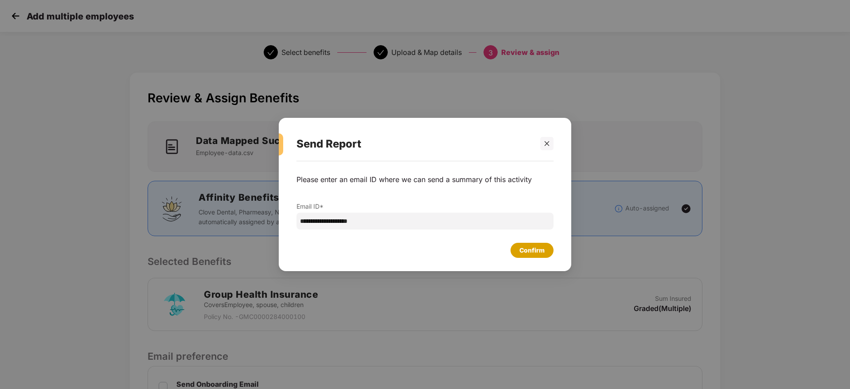
click at [529, 254] on div "Confirm" at bounding box center [531, 251] width 25 height 10
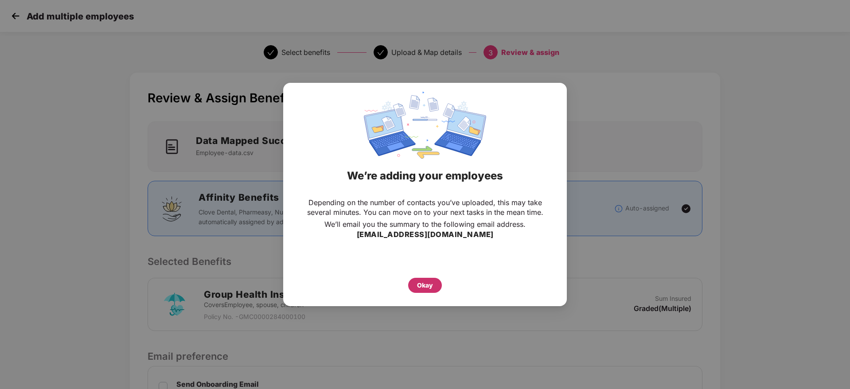
click at [434, 280] on div "Okay" at bounding box center [425, 285] width 34 height 15
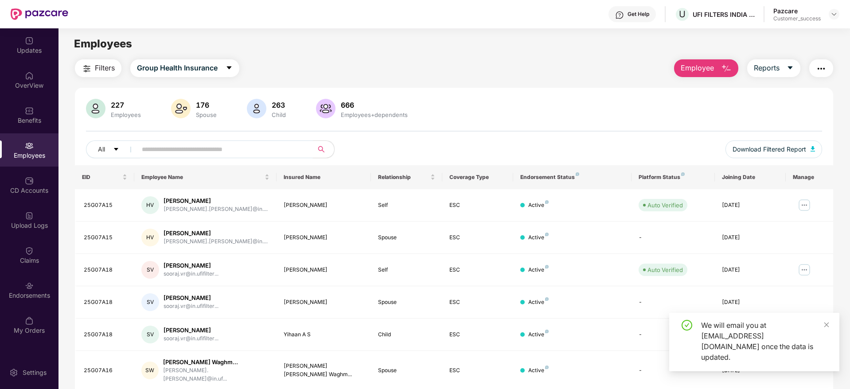
click at [142, 150] on input "text" at bounding box center [221, 149] width 159 height 13
paste input "********"
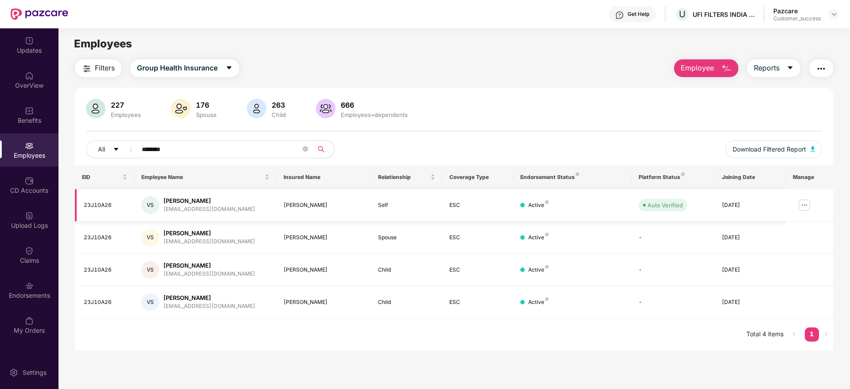
type input "********"
click at [800, 202] on img at bounding box center [804, 205] width 14 height 14
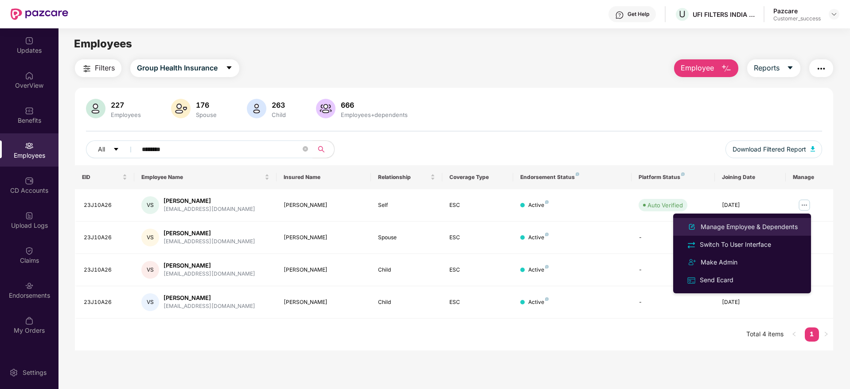
click at [733, 227] on div "Manage Employee & Dependents" at bounding box center [749, 227] width 101 height 10
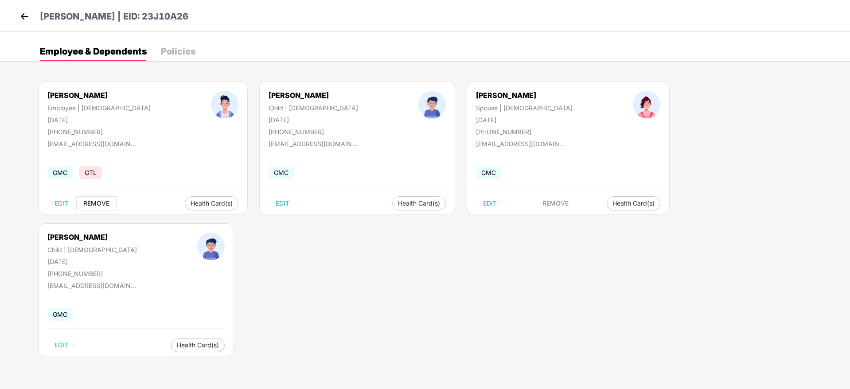
click at [99, 201] on span "REMOVE" at bounding box center [96, 203] width 26 height 7
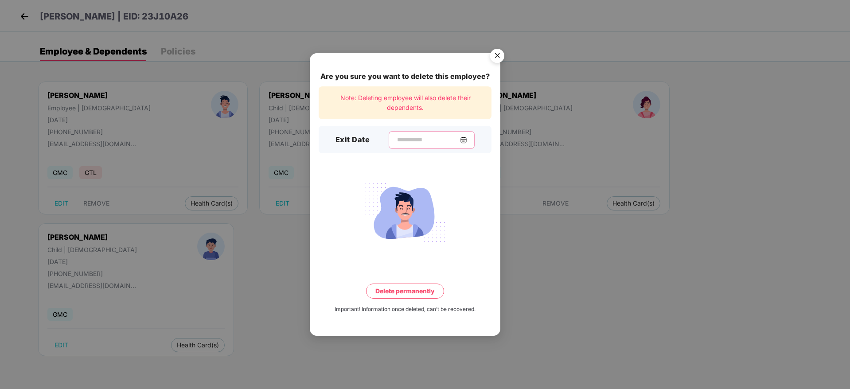
click at [396, 138] on input at bounding box center [428, 139] width 64 height 9
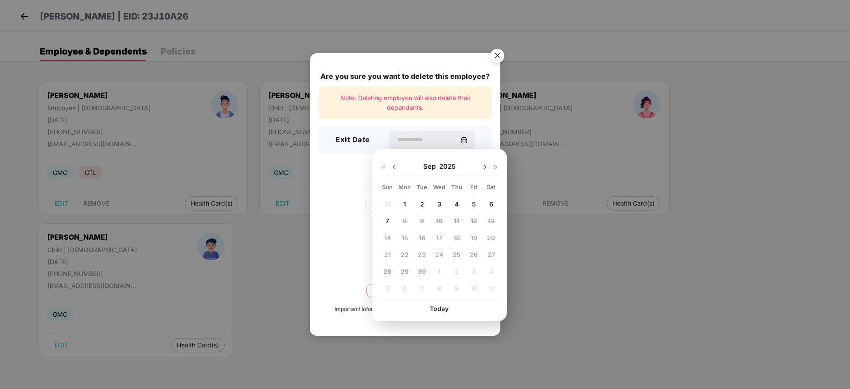
click at [387, 165] on div at bounding box center [389, 167] width 18 height 8
click at [395, 167] on img at bounding box center [393, 167] width 7 height 7
click at [491, 221] on span "9" at bounding box center [491, 221] width 4 height 8
type input "**********"
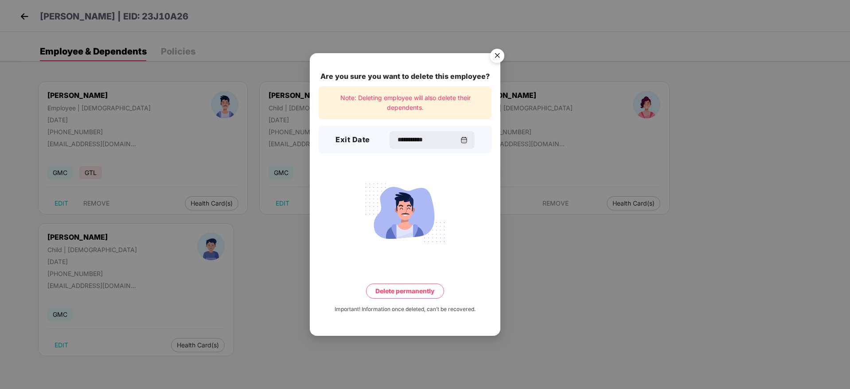
click at [409, 289] on button "Delete permanently" at bounding box center [405, 291] width 78 height 15
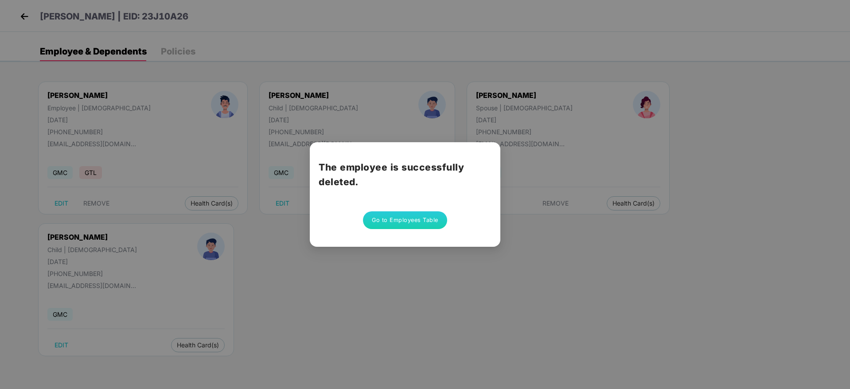
click at [404, 220] on button "Go to Employees Table" at bounding box center [405, 220] width 84 height 18
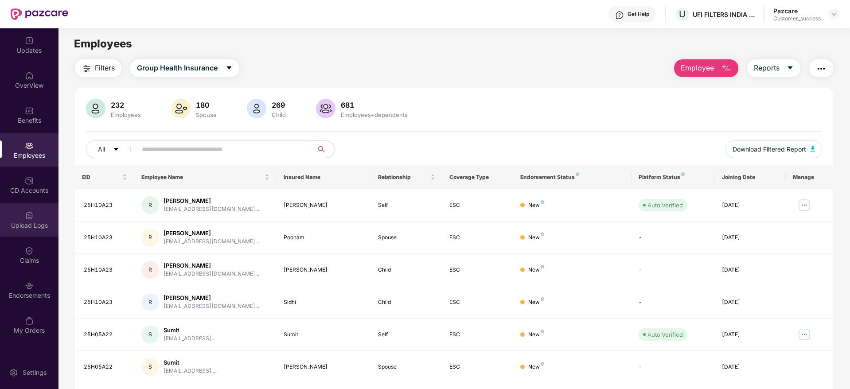
click at [31, 223] on div "Upload Logs" at bounding box center [29, 225] width 58 height 9
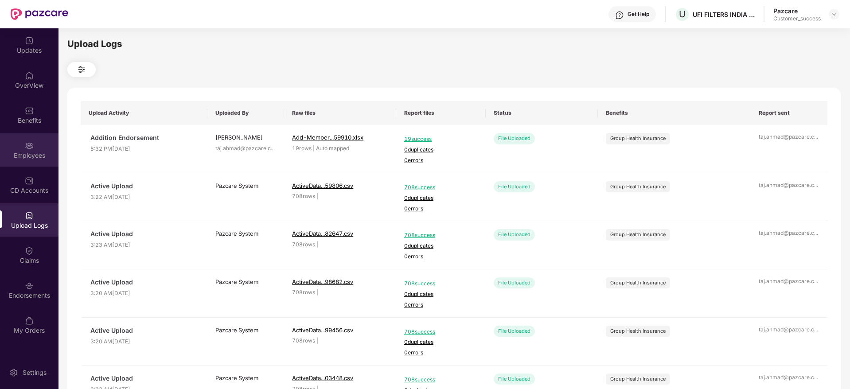
click at [28, 142] on img at bounding box center [29, 145] width 9 height 9
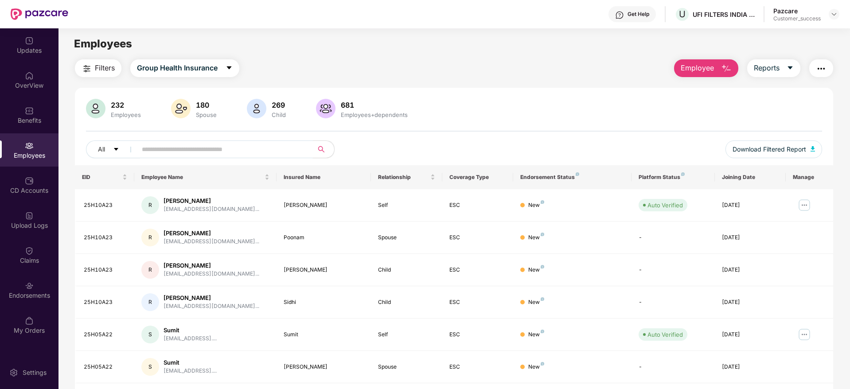
click at [174, 148] on input "text" at bounding box center [221, 149] width 159 height 13
paste input "********"
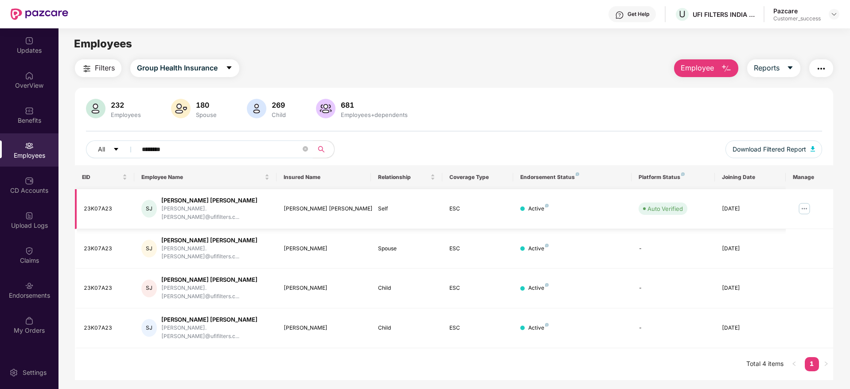
type input "********"
click at [804, 202] on img at bounding box center [804, 209] width 14 height 14
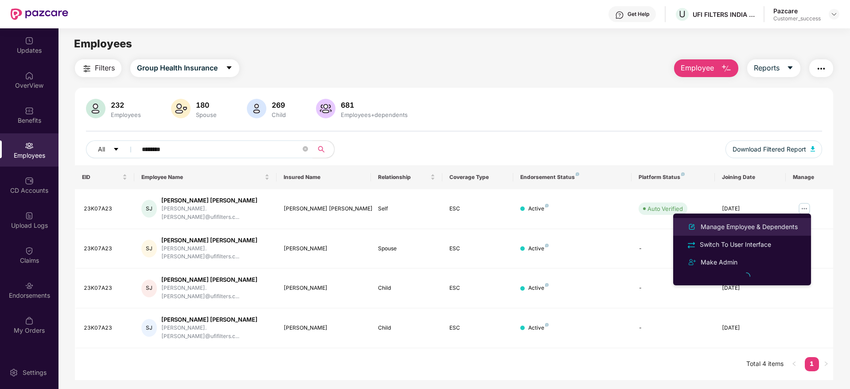
click at [747, 226] on div "Manage Employee & Dependents" at bounding box center [749, 227] width 101 height 10
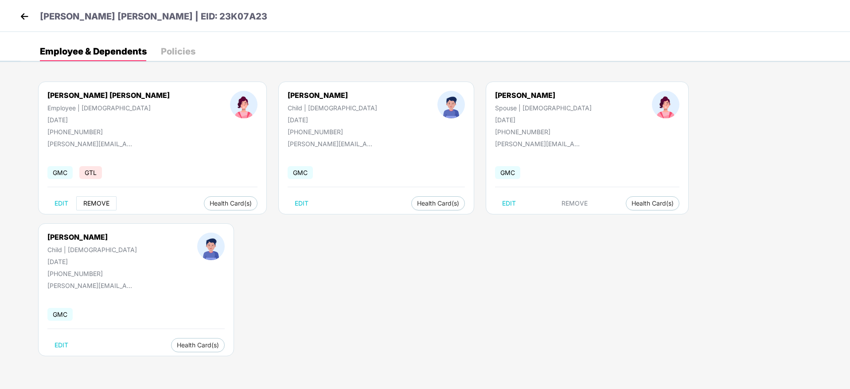
click at [110, 205] on button "REMOVE" at bounding box center [96, 203] width 40 height 14
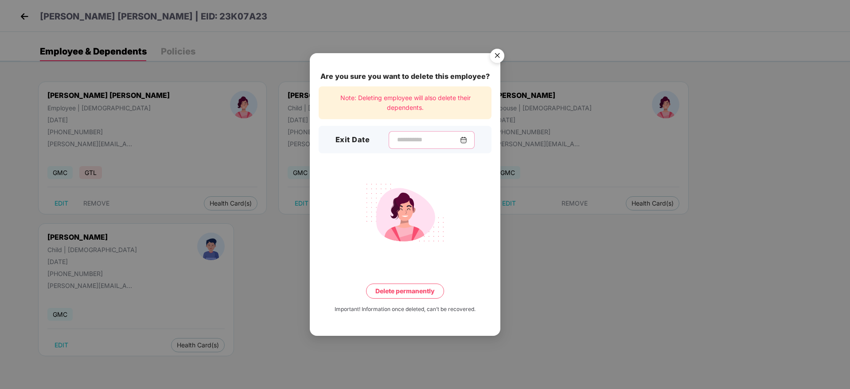
click at [402, 140] on input at bounding box center [428, 139] width 64 height 9
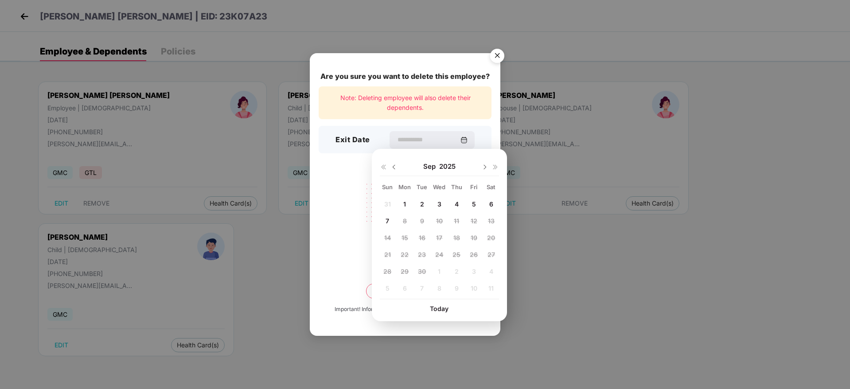
click at [394, 166] on img at bounding box center [393, 167] width 7 height 7
click at [488, 224] on div "9" at bounding box center [490, 220] width 13 height 13
type input "**********"
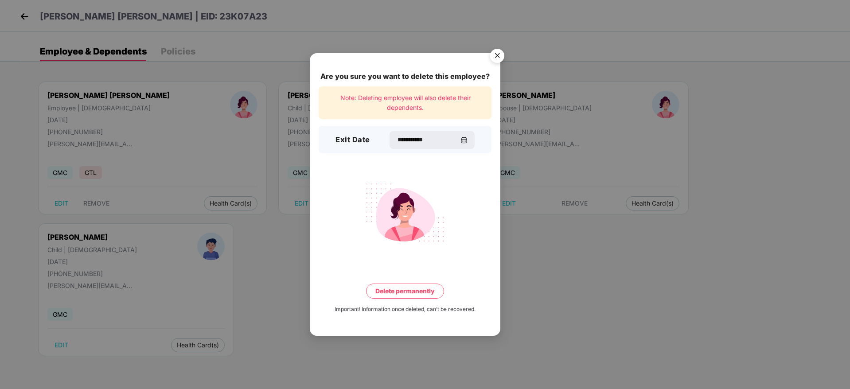
click at [411, 296] on button "Delete permanently" at bounding box center [405, 291] width 78 height 15
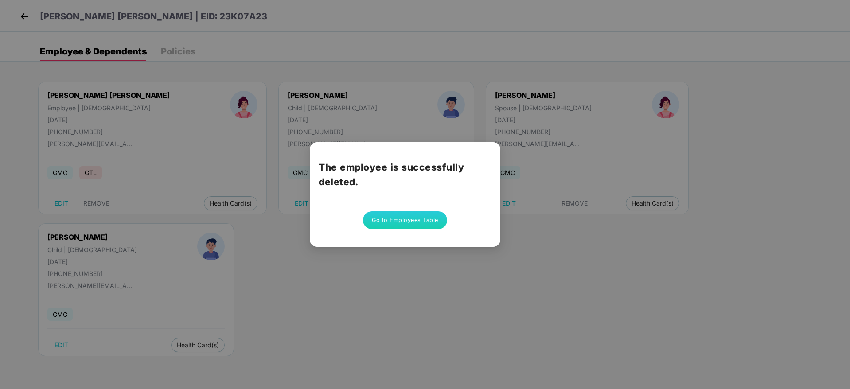
click at [384, 218] on button "Go to Employees Table" at bounding box center [405, 220] width 84 height 18
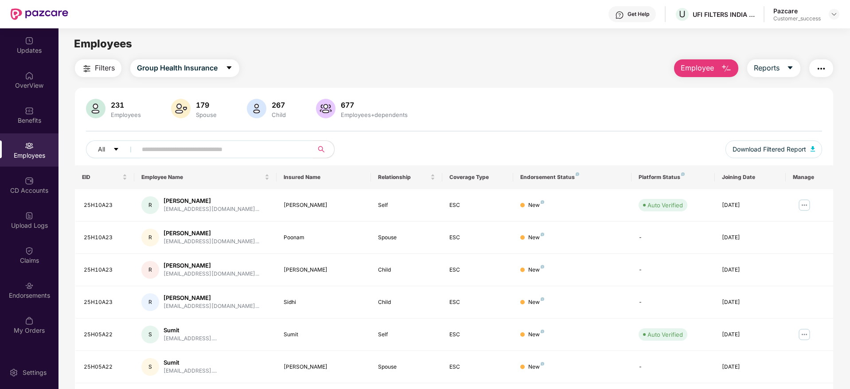
click at [245, 151] on input "text" at bounding box center [221, 149] width 159 height 13
paste input "********"
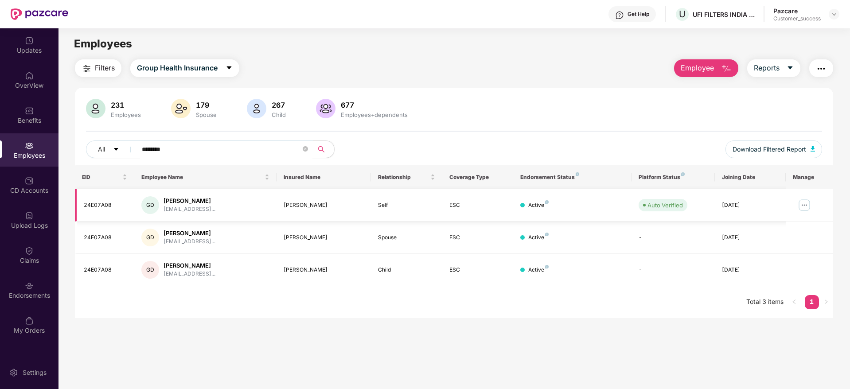
type input "********"
click at [807, 200] on img at bounding box center [804, 205] width 14 height 14
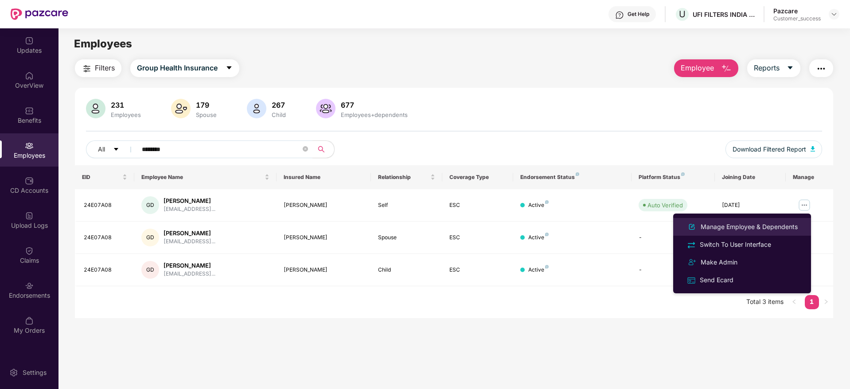
click at [749, 229] on div "Manage Employee & Dependents" at bounding box center [749, 227] width 101 height 10
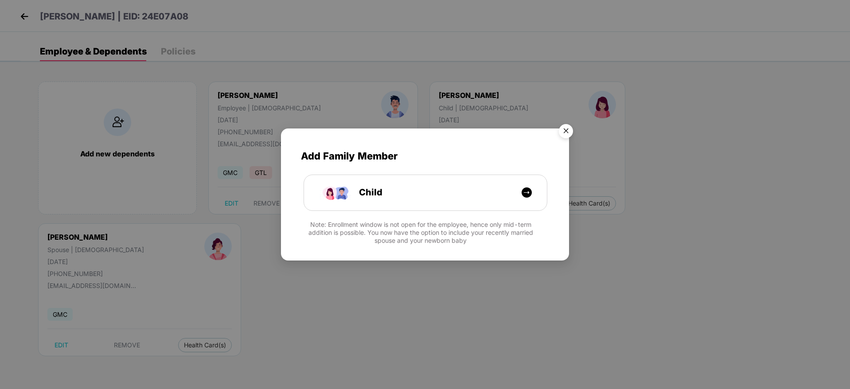
click at [565, 132] on img "Close" at bounding box center [566, 132] width 25 height 25
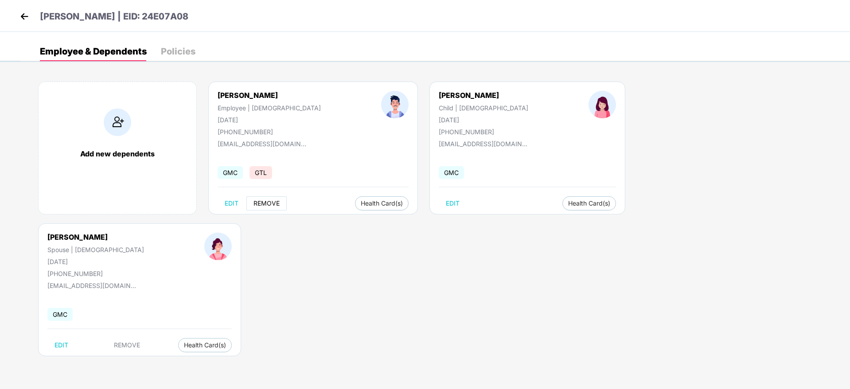
click at [257, 202] on span "REMOVE" at bounding box center [266, 203] width 26 height 7
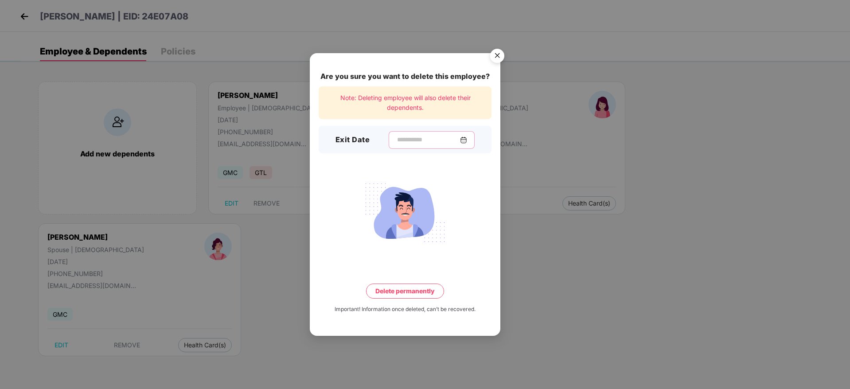
click at [396, 138] on input at bounding box center [428, 139] width 64 height 9
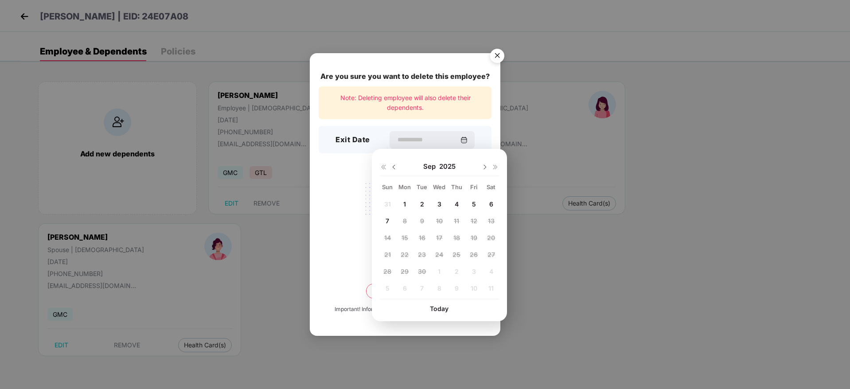
click at [392, 169] on img at bounding box center [393, 167] width 7 height 7
click at [492, 272] on span "30" at bounding box center [491, 272] width 8 height 8
type input "**********"
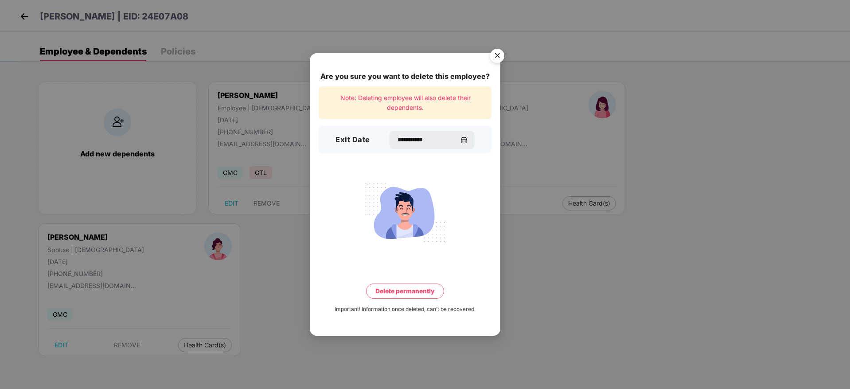
click at [419, 293] on button "Delete permanently" at bounding box center [405, 291] width 78 height 15
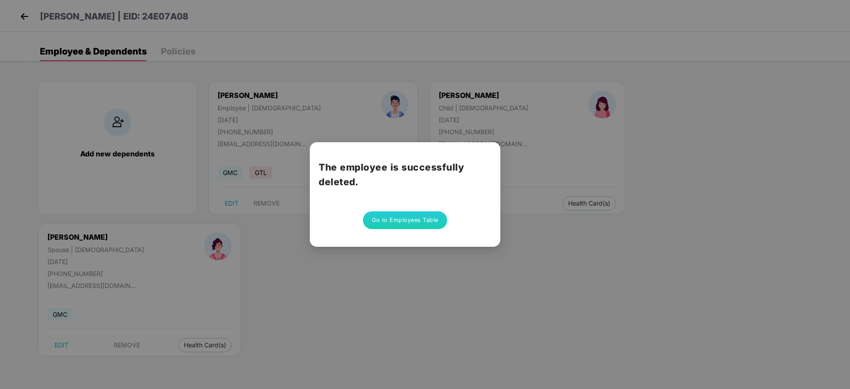
click at [402, 224] on button "Go to Employees Table" at bounding box center [405, 220] width 84 height 18
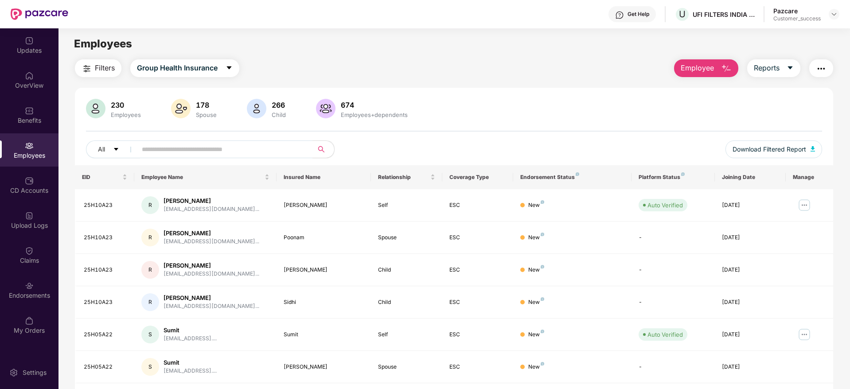
click at [690, 66] on span "Employee" at bounding box center [697, 67] width 33 height 11
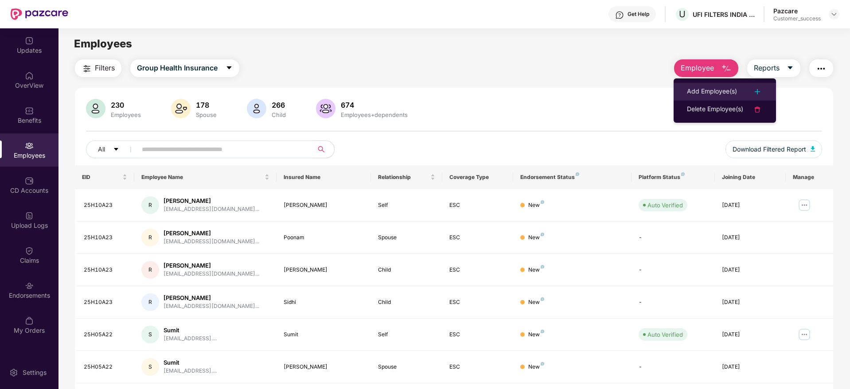
click at [696, 86] on div "Add Employee(s)" at bounding box center [712, 91] width 50 height 11
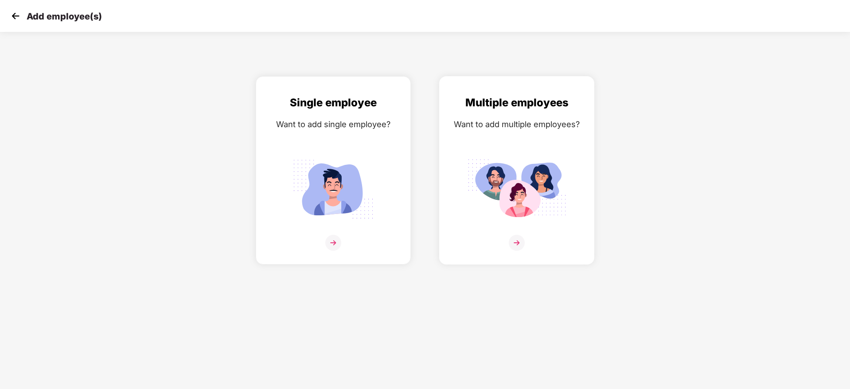
click at [515, 238] on img at bounding box center [517, 243] width 16 height 16
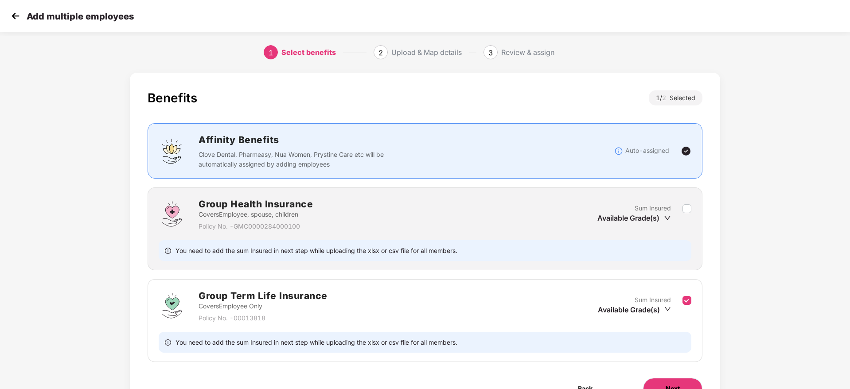
click at [684, 382] on button "Next" at bounding box center [672, 388] width 59 height 21
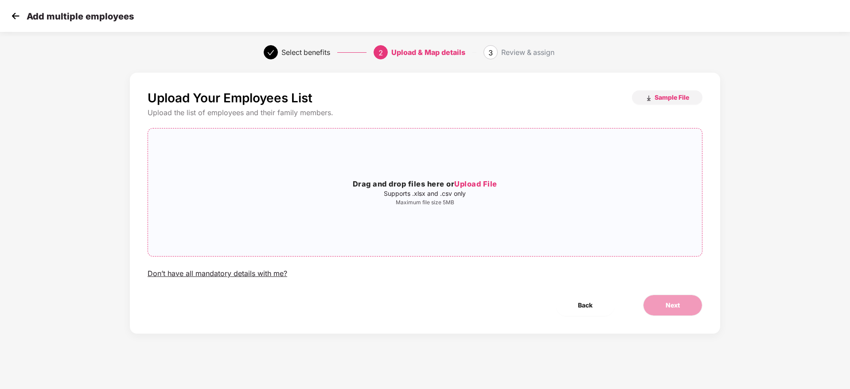
click at [474, 186] on span "Upload File" at bounding box center [475, 183] width 43 height 9
click at [680, 95] on span "Sample File" at bounding box center [672, 97] width 35 height 8
click at [472, 181] on span "Upload File" at bounding box center [475, 183] width 43 height 9
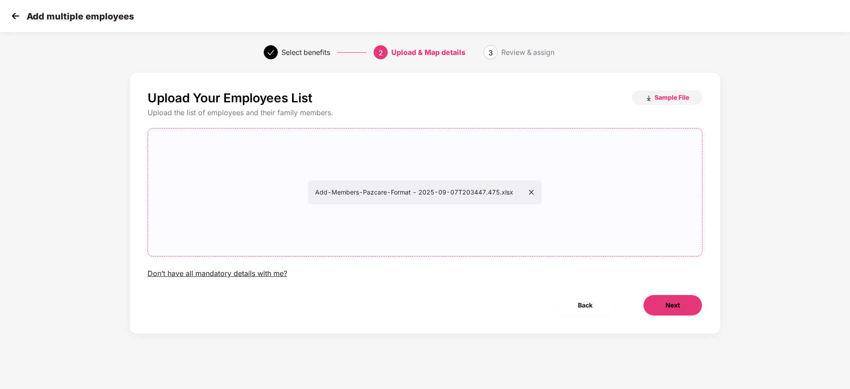
click at [662, 304] on button "Next" at bounding box center [672, 305] width 59 height 21
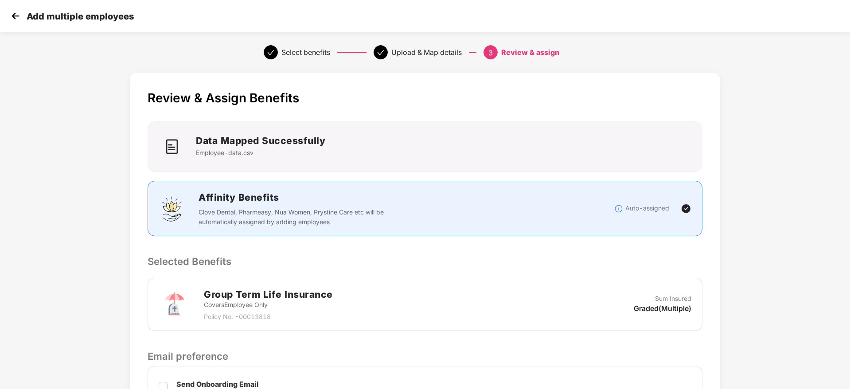
click at [557, 278] on div "Group Term Life Insurance Covers Employee Only Policy No. - 00013818 Sum Insure…" at bounding box center [425, 304] width 555 height 53
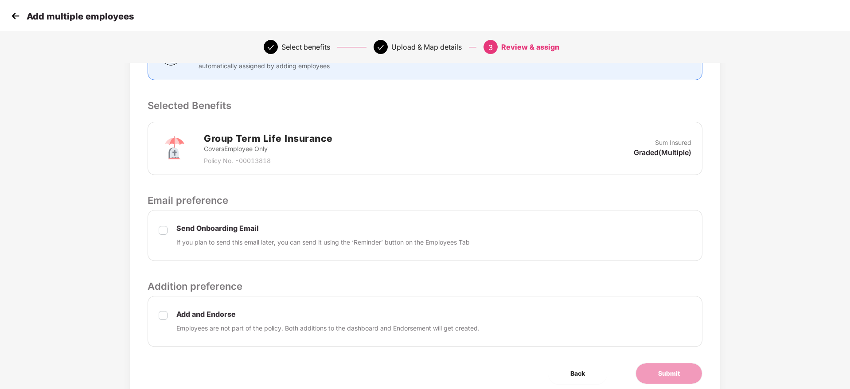
scroll to position [191, 0]
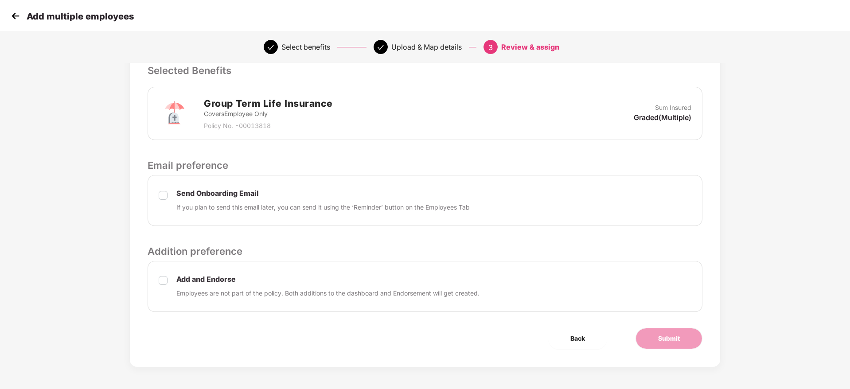
click at [160, 287] on label at bounding box center [163, 286] width 9 height 23
click at [162, 205] on label at bounding box center [163, 201] width 9 height 23
click at [651, 338] on button "Submit" at bounding box center [668, 338] width 67 height 21
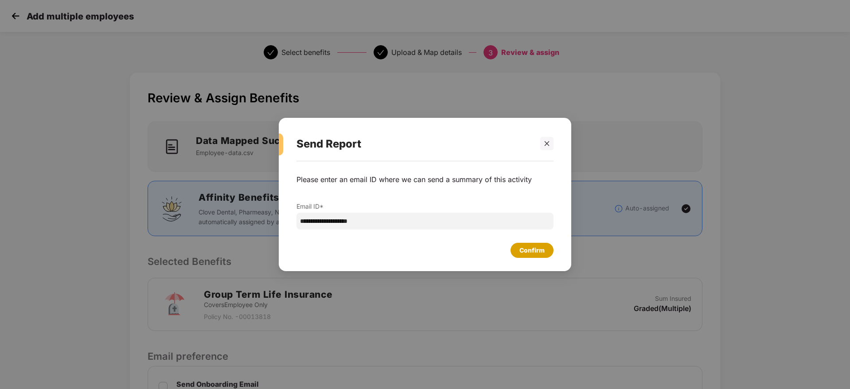
click at [539, 253] on div "Confirm" at bounding box center [531, 251] width 25 height 10
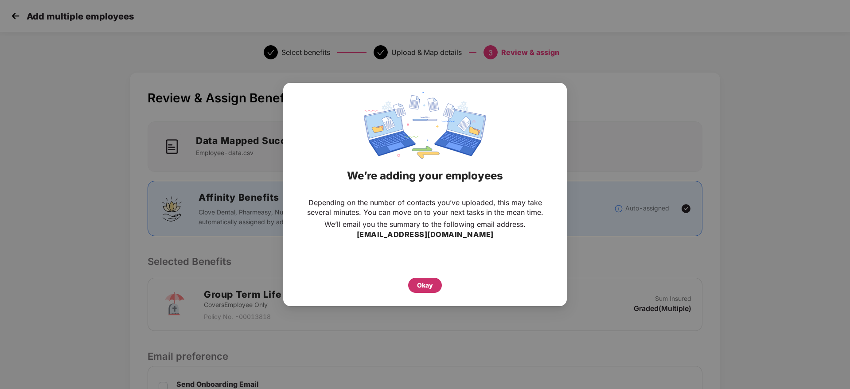
click at [427, 278] on div "Okay" at bounding box center [425, 285] width 34 height 15
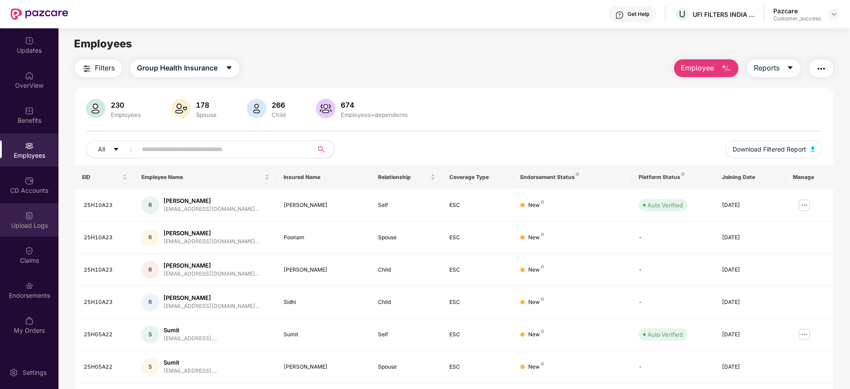
click at [28, 220] on div "Upload Logs" at bounding box center [29, 219] width 58 height 33
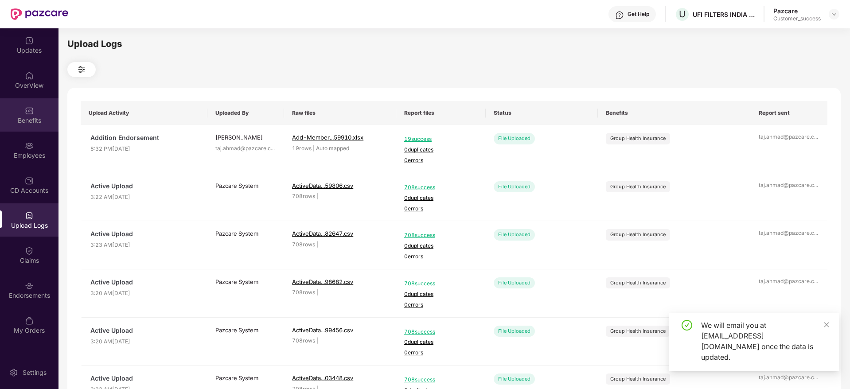
click at [21, 108] on div "Benefits" at bounding box center [29, 114] width 58 height 33
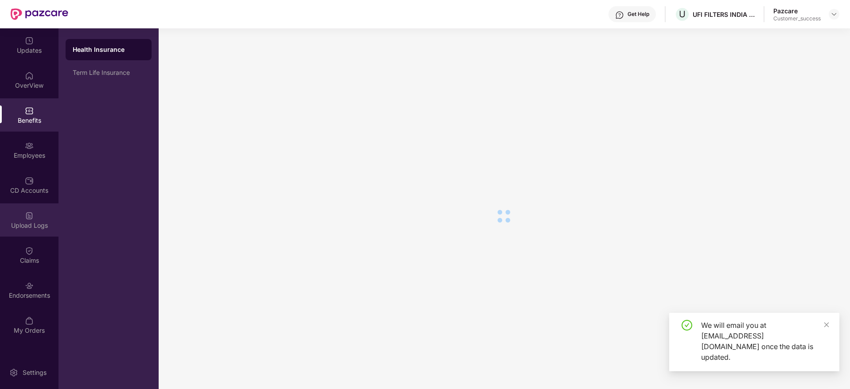
click at [24, 229] on div "Upload Logs" at bounding box center [29, 225] width 58 height 9
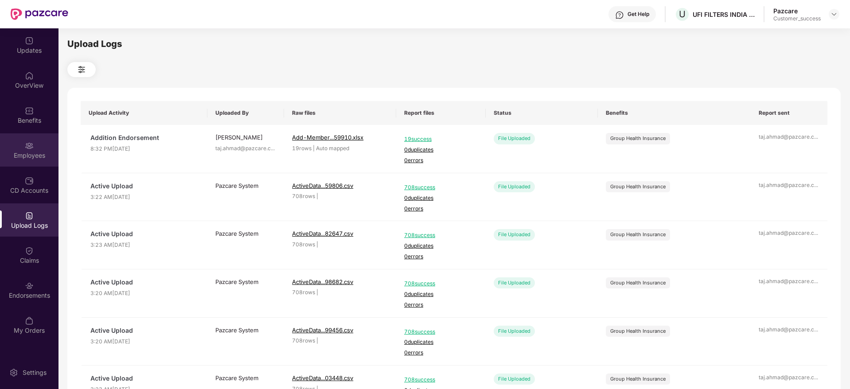
click at [31, 137] on div "Employees" at bounding box center [29, 149] width 58 height 33
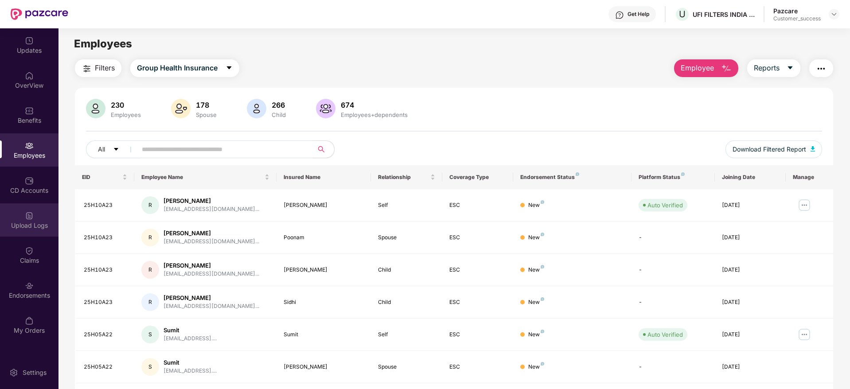
click at [24, 220] on div "Upload Logs" at bounding box center [29, 219] width 58 height 33
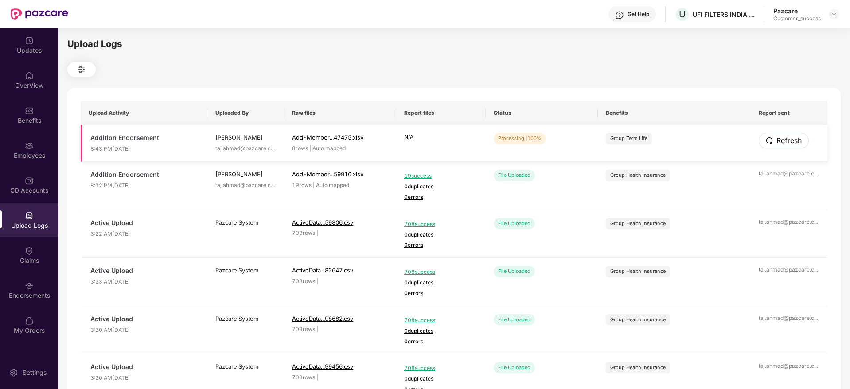
click at [799, 143] on span "Refresh" at bounding box center [788, 140] width 25 height 11
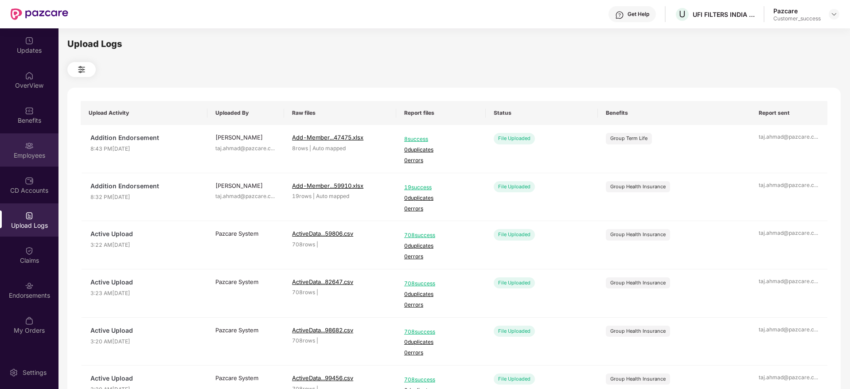
click at [19, 159] on div "Employees" at bounding box center [29, 155] width 58 height 9
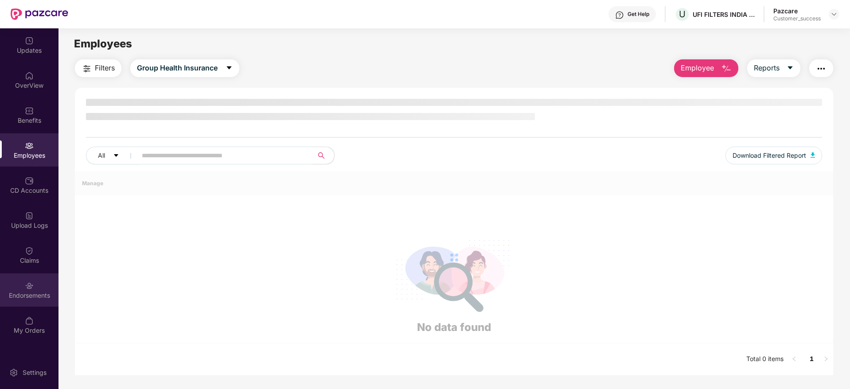
click at [26, 285] on img at bounding box center [29, 285] width 9 height 9
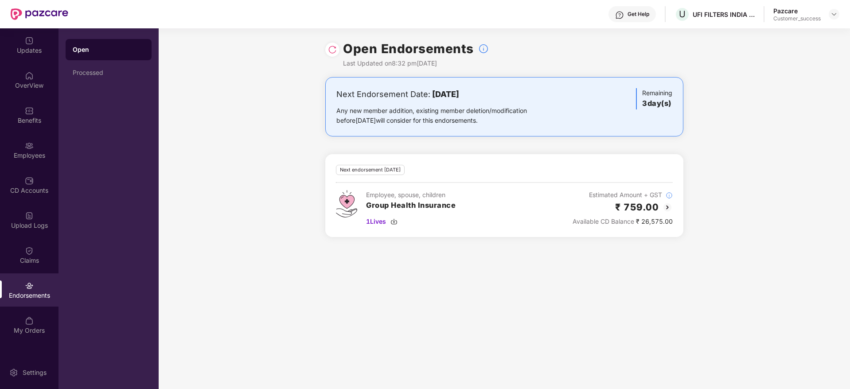
click at [337, 49] on div at bounding box center [332, 50] width 14 height 14
click at [336, 49] on img at bounding box center [332, 49] width 9 height 9
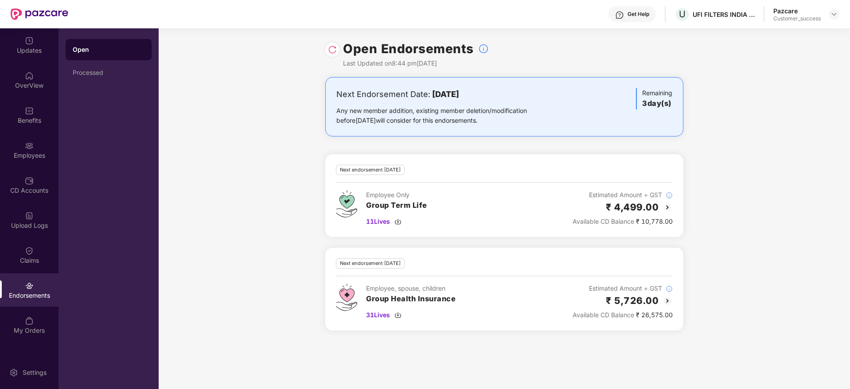
click at [665, 300] on img at bounding box center [667, 301] width 11 height 11
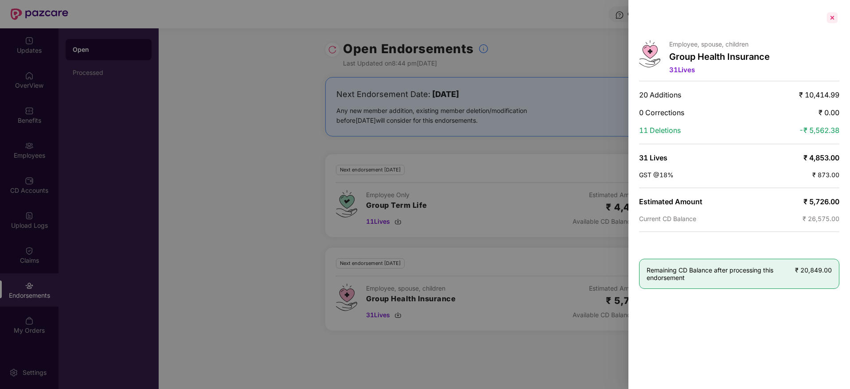
click at [830, 21] on div at bounding box center [832, 18] width 14 height 14
